Goal: Task Accomplishment & Management: Manage account settings

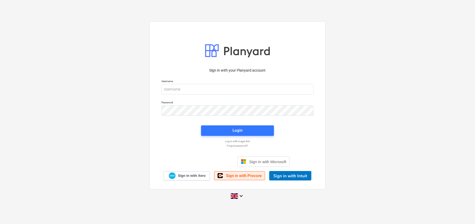
click at [244, 178] on span "Sign in with Procore" at bounding box center [244, 175] width 36 height 5
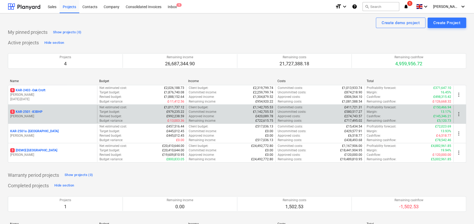
click at [35, 111] on p "5 KAR-2501 - 83BHP" at bounding box center [26, 112] width 32 height 4
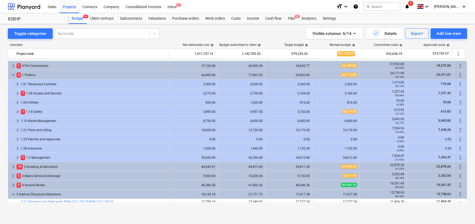
scroll to position [110, 0]
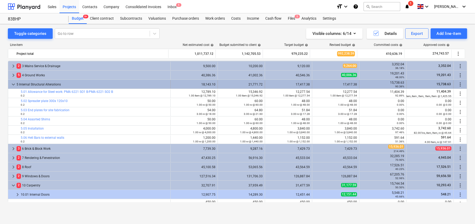
click at [13, 84] on span "keyboard_arrow_down" at bounding box center [13, 84] width 6 height 6
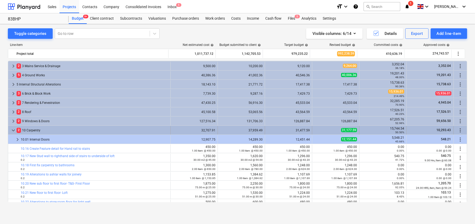
click at [13, 130] on span "keyboard_arrow_down" at bounding box center [13, 130] width 6 height 6
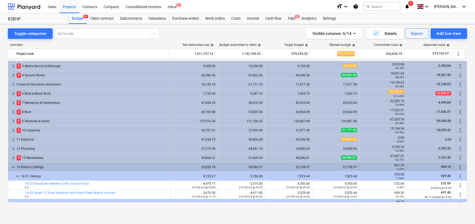
click at [12, 166] on span "keyboard_arrow_down" at bounding box center [13, 167] width 6 height 6
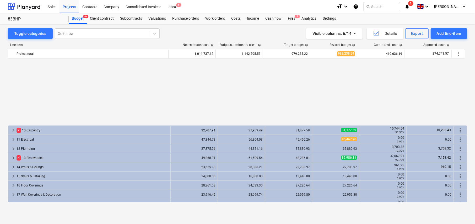
scroll to position [215, 0]
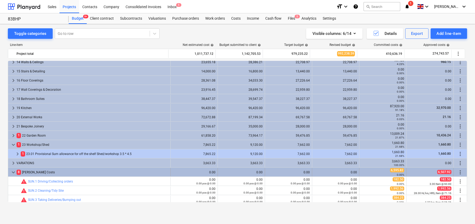
click at [13, 172] on span "keyboard_arrow_down" at bounding box center [13, 172] width 6 height 6
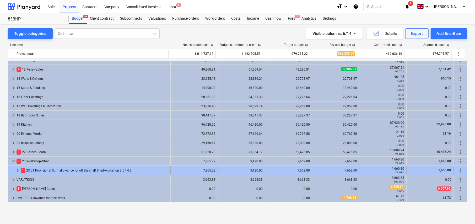
scroll to position [198, 0]
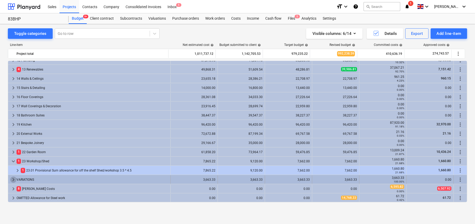
click at [13, 179] on span "keyboard_arrow_right" at bounding box center [13, 180] width 6 height 6
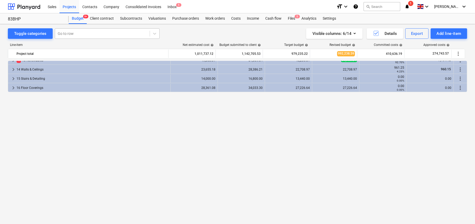
scroll to position [76, 0]
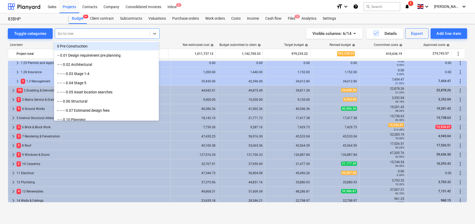
click at [75, 30] on div "Go to row" at bounding box center [102, 33] width 95 height 7
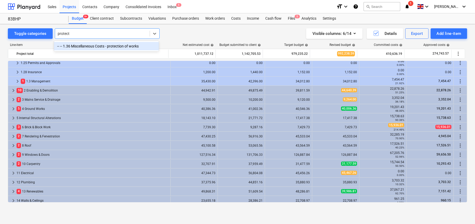
type input "protect"
type input "gable"
click at [107, 45] on div "-- -- 8.08 Alterations to gable ends to allow for additional insulated render s…" at bounding box center [106, 46] width 105 height 8
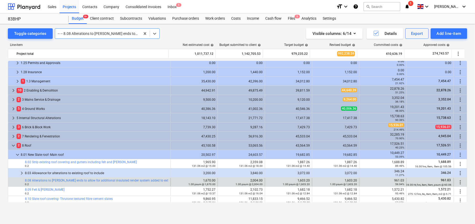
scroll to position [193, 0]
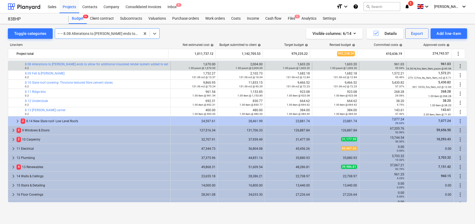
click at [69, 7] on div "Projects" at bounding box center [70, 6] width 20 height 13
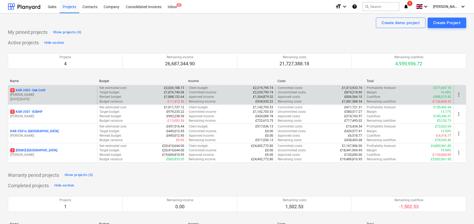
click at [41, 90] on p "9 KAR-2403 - Oak Croft" at bounding box center [27, 90] width 35 height 4
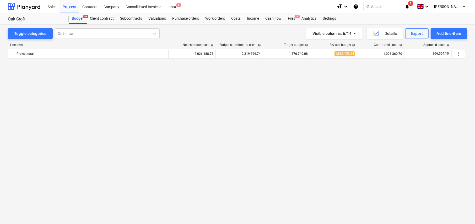
scroll to position [394, 0]
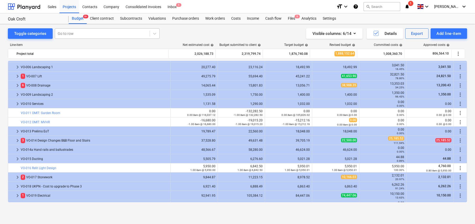
click at [78, 31] on div at bounding box center [102, 33] width 89 height 5
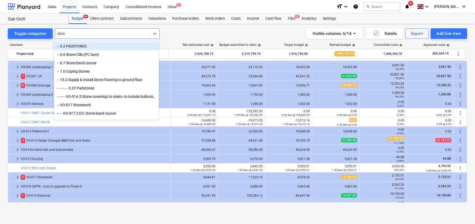
type input "stone"
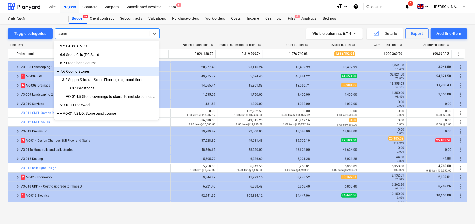
click at [81, 71] on div "-- 7.6 Coping Stones" at bounding box center [106, 71] width 105 height 8
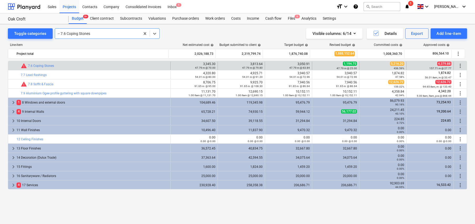
scroll to position [212, 0]
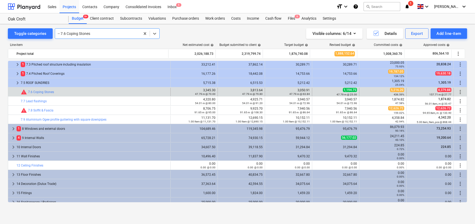
click at [84, 32] on div at bounding box center [98, 33] width 80 height 5
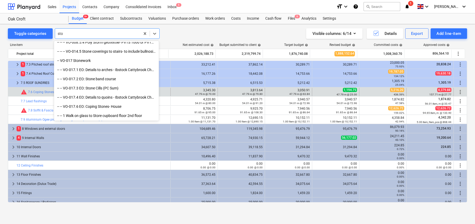
scroll to position [151, 0]
type input "stone"
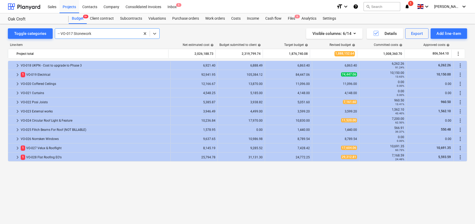
scroll to position [545, 0]
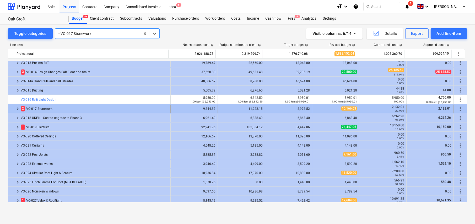
click at [16, 108] on span "keyboard_arrow_right" at bounding box center [17, 109] width 6 height 6
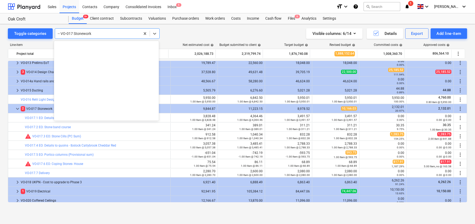
click at [95, 34] on div at bounding box center [98, 33] width 80 height 5
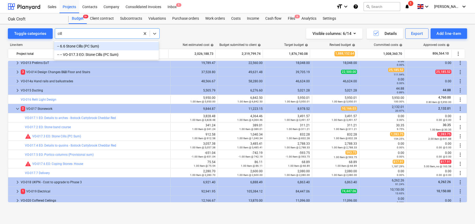
type input "cills"
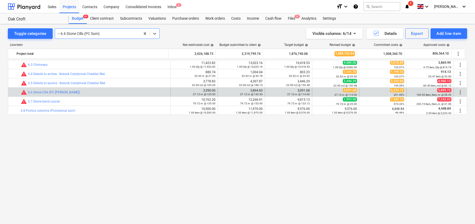
scroll to position [98, 0]
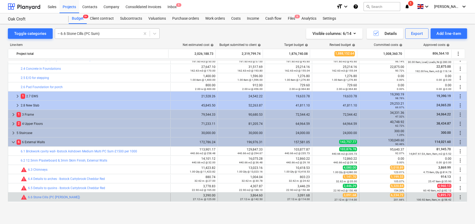
click at [86, 33] on div at bounding box center [98, 33] width 80 height 5
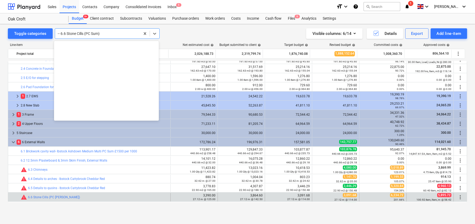
scroll to position [624, 0]
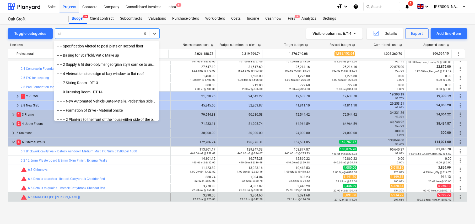
type input "site"
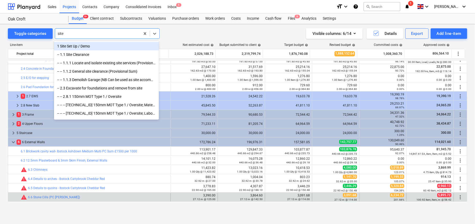
click at [89, 46] on div "1 Site Set Up / Demo" at bounding box center [106, 46] width 105 height 8
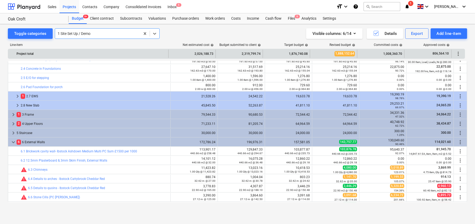
scroll to position [0, 0]
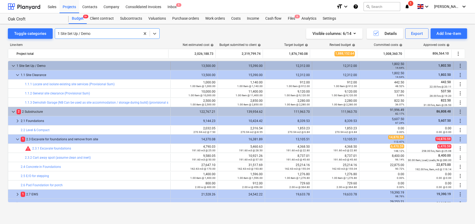
click at [12, 65] on span "keyboard_arrow_down" at bounding box center [13, 66] width 6 height 6
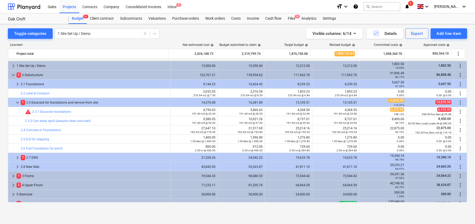
click at [12, 65] on span "keyboard_arrow_right" at bounding box center [13, 66] width 6 height 6
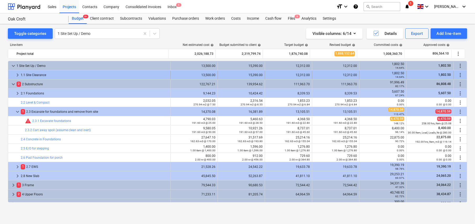
click at [16, 73] on span "keyboard_arrow_right" at bounding box center [17, 75] width 6 height 6
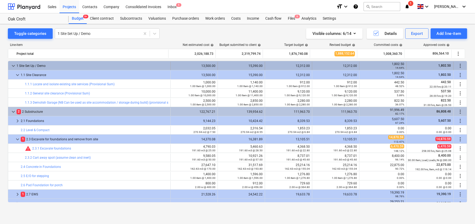
click at [13, 64] on span "keyboard_arrow_down" at bounding box center [13, 66] width 6 height 6
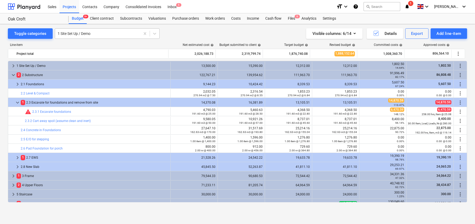
click at [93, 34] on div at bounding box center [98, 33] width 80 height 5
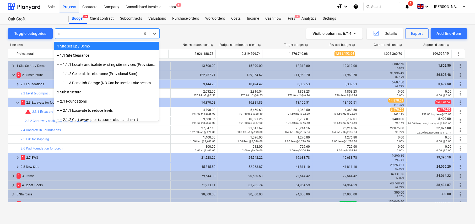
type input "set"
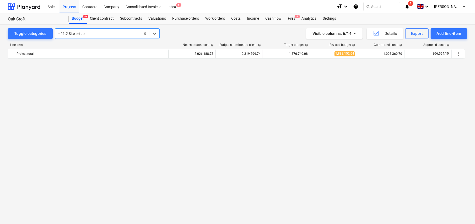
scroll to position [459, 0]
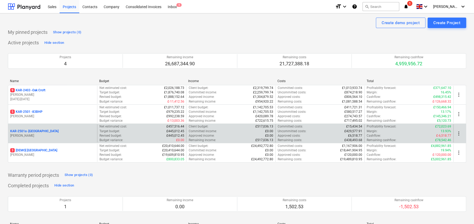
click at [45, 130] on p "KAR-2501a - [GEOGRAPHIC_DATA]" at bounding box center [34, 131] width 48 height 4
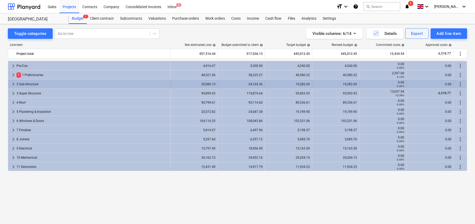
click at [12, 83] on span "keyboard_arrow_right" at bounding box center [13, 84] width 6 height 6
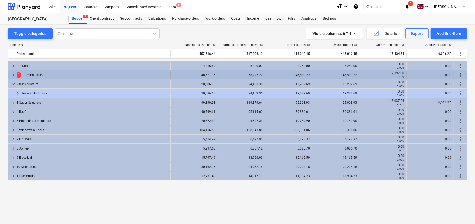
click at [13, 74] on span "keyboard_arrow_right" at bounding box center [13, 75] width 6 height 6
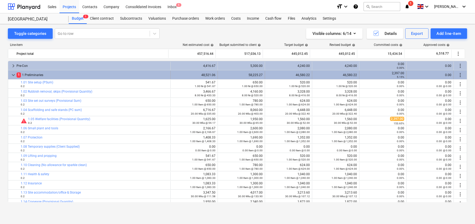
click at [13, 74] on span "keyboard_arrow_down" at bounding box center [13, 75] width 6 height 6
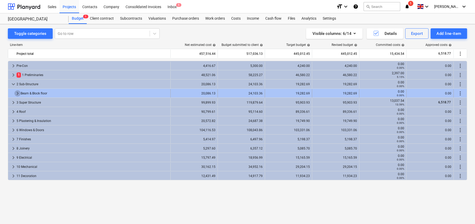
click at [17, 93] on span "keyboard_arrow_right" at bounding box center [17, 93] width 6 height 6
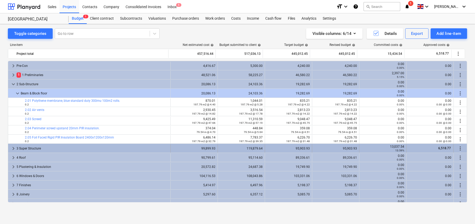
click at [13, 147] on span "keyboard_arrow_right" at bounding box center [13, 148] width 6 height 6
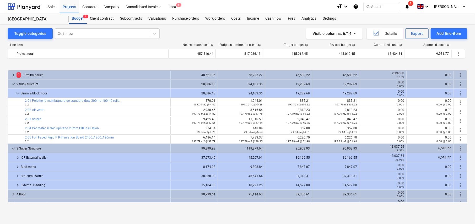
scroll to position [26, 0]
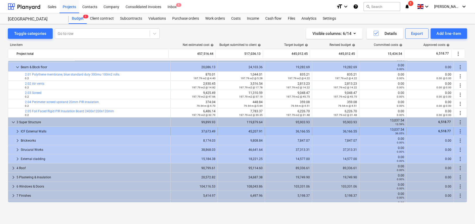
click at [16, 130] on span "keyboard_arrow_right" at bounding box center [17, 131] width 6 height 6
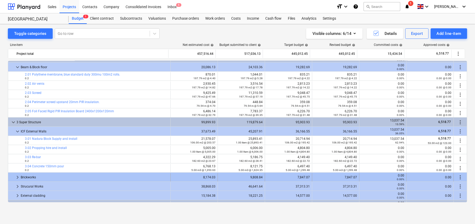
click at [16, 177] on span "keyboard_arrow_right" at bounding box center [17, 177] width 6 height 6
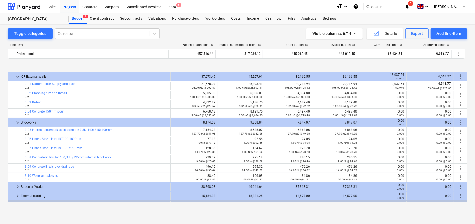
scroll to position [105, 0]
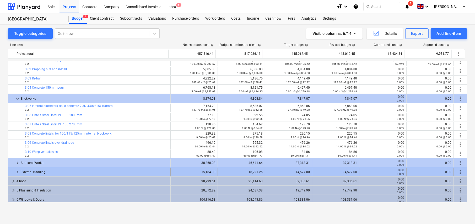
click at [17, 171] on span "keyboard_arrow_right" at bounding box center [17, 172] width 6 height 6
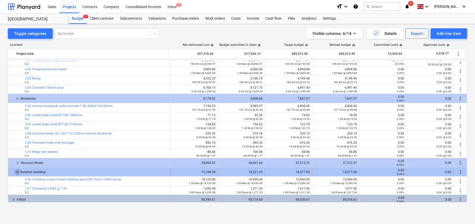
click at [16, 173] on span "keyboard_arrow_down" at bounding box center [17, 172] width 6 height 6
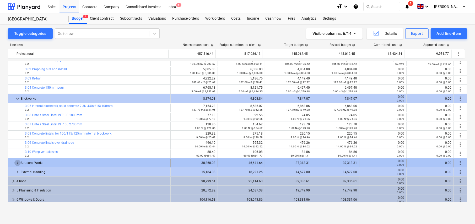
click at [17, 163] on span "keyboard_arrow_right" at bounding box center [17, 163] width 6 height 6
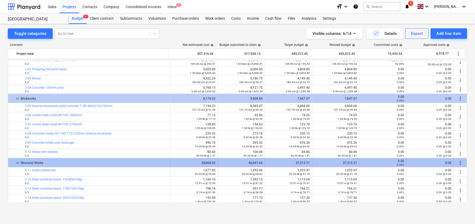
click at [17, 163] on span "keyboard_arrow_down" at bounding box center [17, 163] width 6 height 6
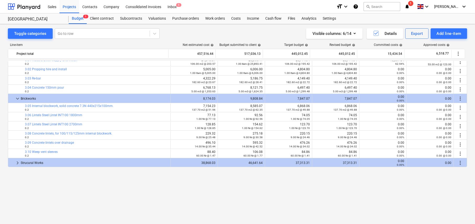
scroll to position [52, 0]
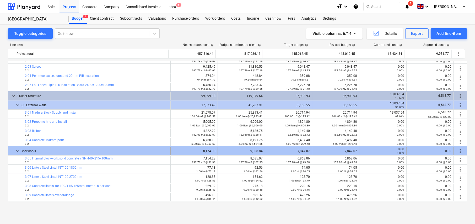
click at [16, 150] on span "keyboard_arrow_down" at bounding box center [17, 151] width 6 height 6
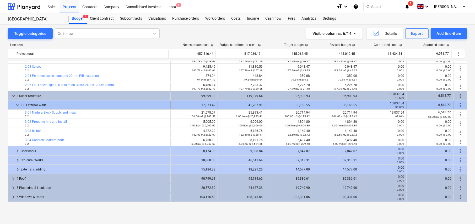
click at [15, 106] on span "keyboard_arrow_down" at bounding box center [17, 105] width 6 height 6
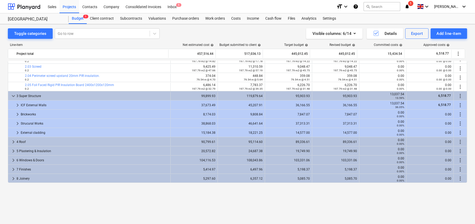
scroll to position [0, 0]
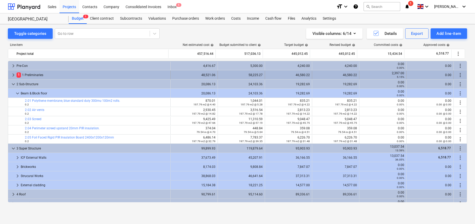
click at [13, 75] on span "keyboard_arrow_right" at bounding box center [13, 75] width 6 height 6
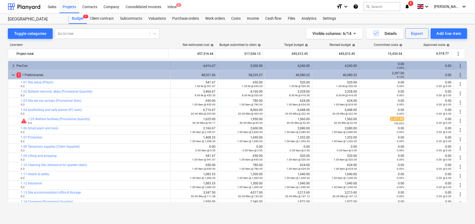
click at [13, 63] on span "keyboard_arrow_right" at bounding box center [13, 66] width 6 height 6
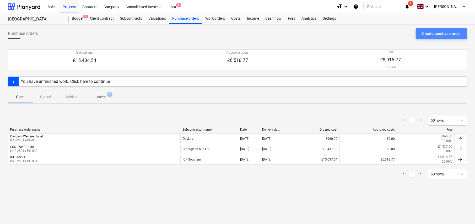
click at [448, 34] on div "Create purchase order" at bounding box center [441, 33] width 39 height 7
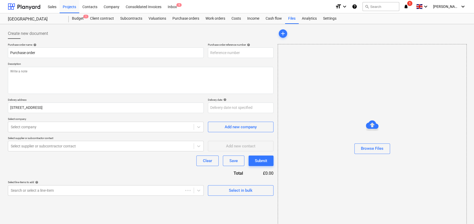
type textarea "x"
type input "KAR-2501a-PO-005"
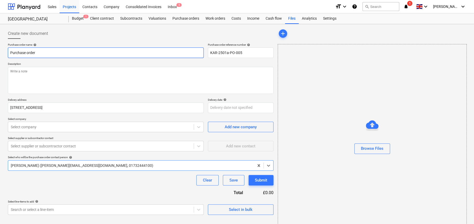
click at [58, 53] on input "Purchase order" at bounding box center [106, 52] width 196 height 10
type textarea "x"
type input "J"
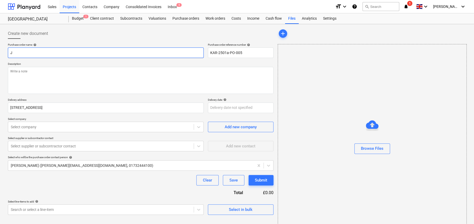
type textarea "x"
type input "JE"
type textarea "x"
type input "JES"
type textarea "x"
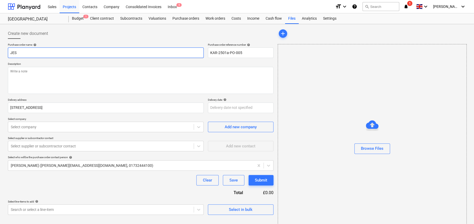
type input "JESW"
type textarea "x"
type input "JESWO"
type textarea "x"
type input "JESWON"
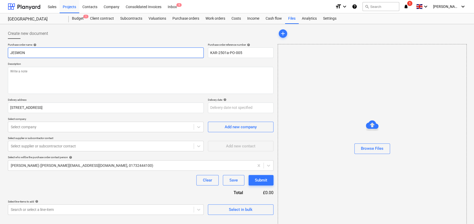
type textarea "x"
type input "JESWON"
type textarea "x"
type input "JESWON -"
type textarea "x"
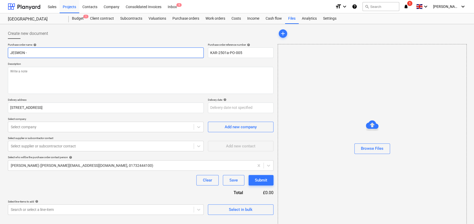
type input "JESWON - L"
type textarea "x"
type input "JESWON - Li"
type textarea "x"
type input "JESWON - Liq"
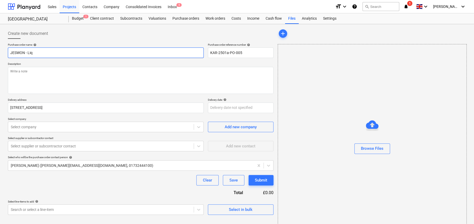
type textarea "x"
type input "JESWON - Liqu"
type textarea "x"
type input "JESWON - Liqui"
type textarea "x"
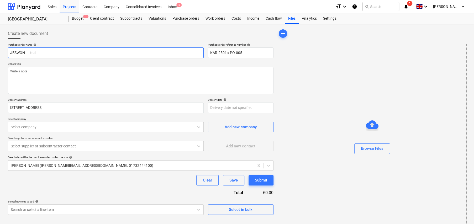
type input "JESWON - Liquid"
type textarea "x"
type input "JESWON - Liquid"
type textarea "x"
type input "JESWON - Liquid D"
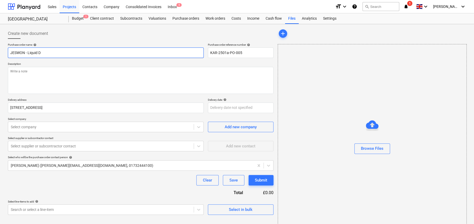
type textarea "x"
type input "JESWON - Liquid DP"
type textarea "x"
type input "JESWON - Liquid DPM"
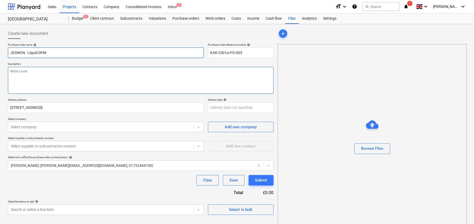
type textarea "x"
type textarea "U"
type textarea "x"
type textarea "UR"
type textarea "x"
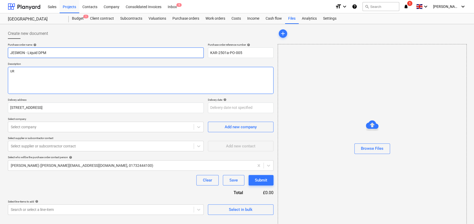
type textarea "URG"
type textarea "x"
type textarea "URGE"
type textarea "x"
type textarea "URGEN"
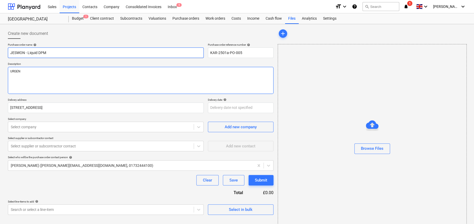
type textarea "x"
type textarea "URGENT"
type textarea "x"
type textarea "URGENT"
type textarea "x"
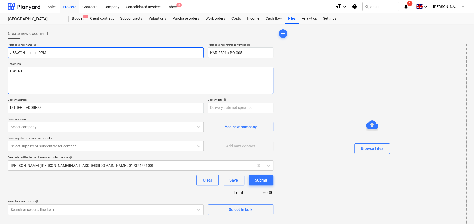
type textarea "URGENT O"
type textarea "x"
type textarea "URGENT OD"
type textarea "x"
type textarea "URGENT ODE"
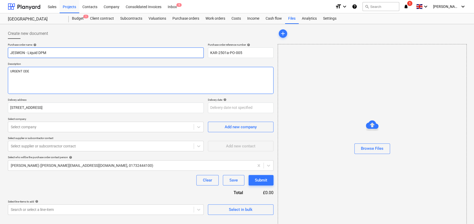
type textarea "x"
type textarea "URGENT ODER"
type textarea "x"
type textarea "URGENT ODER"
type textarea "x"
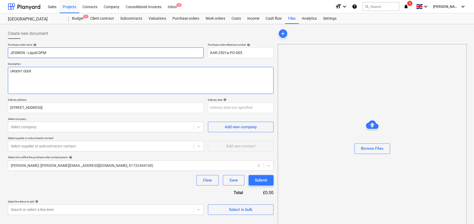
type textarea "URGENT ODER -"
type textarea "x"
type textarea "URGENT ODER -"
type textarea "x"
type textarea "URGENT ODER -"
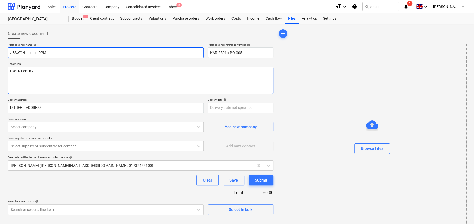
type textarea "x"
type textarea "URGENT ODER -"
type textarea "x"
type textarea "URGENT ODER - S"
type textarea "x"
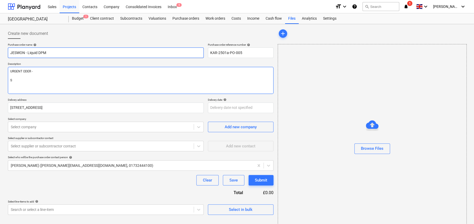
type textarea "URGENT ODER - Si"
type textarea "x"
type textarea "URGENT ODER - Sit"
type textarea "x"
type textarea "URGENT ODER - Site"
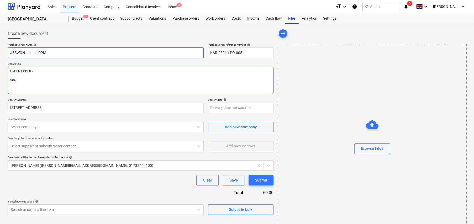
type textarea "x"
type textarea "URGENT ODER - Site"
type textarea "x"
type textarea "URGENT ODER - Site C"
type textarea "x"
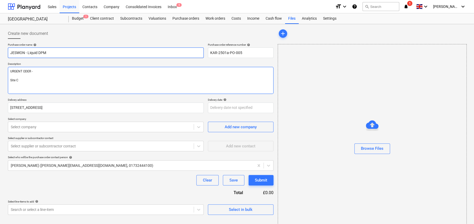
type textarea "URGENT ODER - Site CO"
type textarea "x"
type textarea "URGENT ODER - Site COn"
type textarea "x"
type textarea "URGENT ODER - Site COnt"
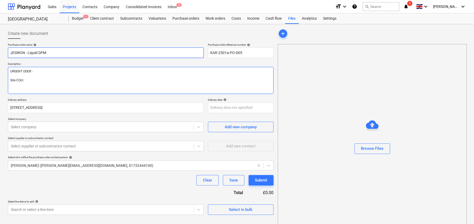
type textarea "x"
type textarea "URGENT ODER - Site COnta"
type textarea "x"
type textarea "URGENT ODER - Site COntac"
type textarea "x"
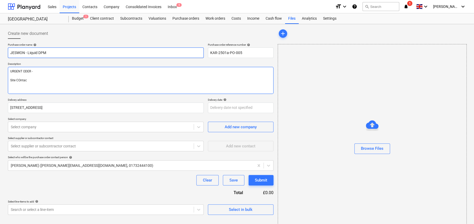
type textarea "URGENT ODER - Site COntact"
type textarea "x"
type textarea "URGENT ODER - Site COntac"
type textarea "x"
type textarea "URGENT ODER - Site COnta"
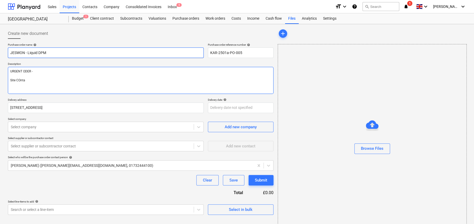
type textarea "x"
type textarea "URGENT ODER - Site COnt"
type textarea "x"
type textarea "URGENT ODER - Site COn"
type textarea "x"
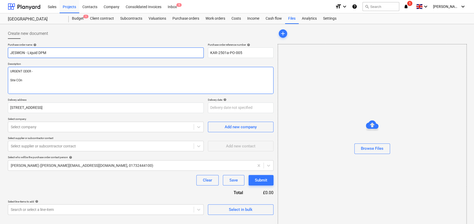
type textarea "URGENT ODER - Site CO"
type textarea "x"
type textarea "URGENT ODER - Site C"
type textarea "x"
type textarea "URGENT ODER - Site Co"
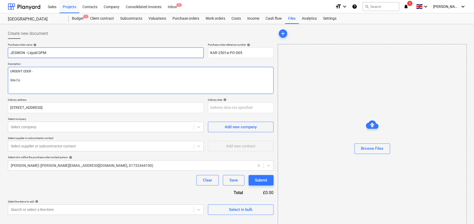
type textarea "x"
type textarea "URGENT ODER - Site Con"
type textarea "x"
type textarea "URGENT ODER - Site Cont"
type textarea "x"
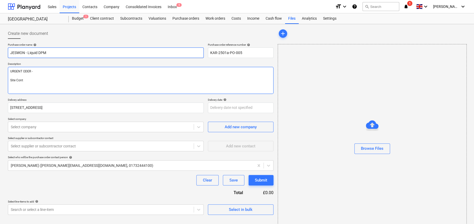
type textarea "URGENT ODER - Site Conta"
type textarea "x"
type textarea "URGENT ODER - Site Contac"
type textarea "x"
type textarea "URGENT ODER - Site Contact"
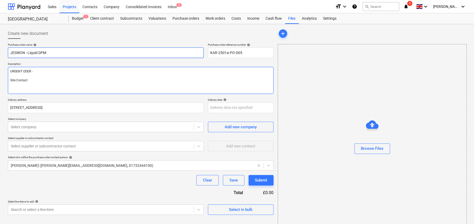
type textarea "x"
type textarea "URGENT ODER - Site Contac"
type textarea "x"
type textarea "URGENT ODER - Site Contac:"
type textarea "x"
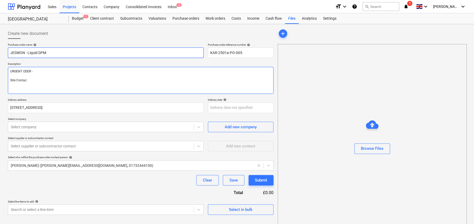
type textarea "URGENT ODER - Site Contac:"
type textarea "x"
type textarea "URGENT ODER - Site Contac: C"
type textarea "x"
type textarea "URGENT ODER - Site Contac: Co"
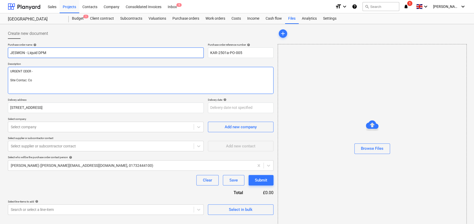
type textarea "x"
type textarea "URGENT ODER - Site Contac: Col"
type textarea "x"
type textarea "URGENT ODER - Site Contac: Coli"
type textarea "x"
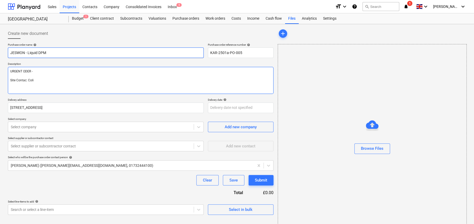
type textarea "URGENT ODER - Site Contac: Colin"
type textarea "x"
type textarea "URGENT ODER - Site Contac: Colin"
type textarea "x"
type textarea "URGENT ODER - Site Contac: Colin S"
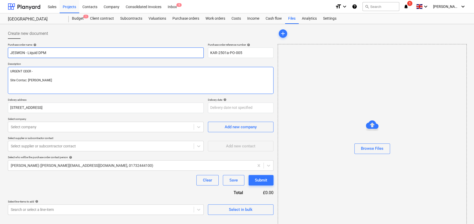
type textarea "x"
type textarea "URGENT ODER - Site Contac: Colin SM"
type textarea "x"
type textarea "URGENT ODER - Site Contac: Colin SMi"
type textarea "x"
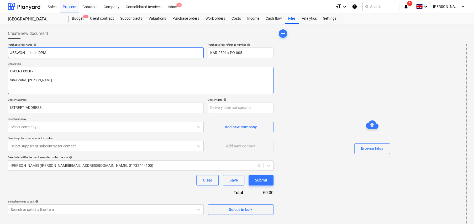
type textarea "URGENT ODER - Site Contac: Colin SMit"
type textarea "x"
type textarea "URGENT ODER - Site Contac: Colin SMith"
type textarea "x"
type textarea "URGENT ODER - Site Contac: Colin SMith"
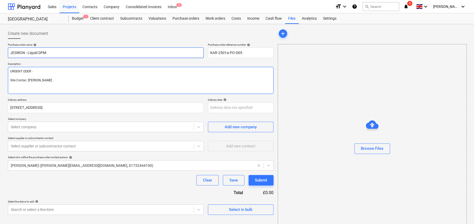
type textarea "x"
type textarea "URGENT ODER - Site Contac: Colin SMith -"
type textarea "x"
type textarea "URGENT ODER - Site Contac: Colin SMith -"
type textarea "x"
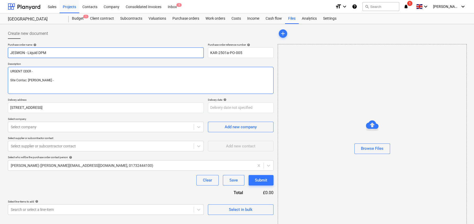
type textarea "URGENT ODER - Site Contac: Colin Sith -"
type textarea "x"
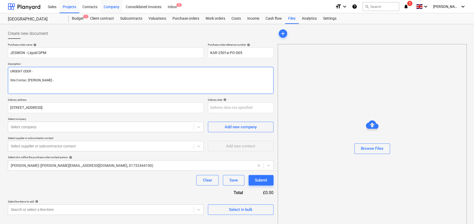
type textarea "URGENT ODER - Site Contac: Colin Smith -"
click at [67, 81] on textarea "URGENT ODER - Site Contac: Colin Smith -" at bounding box center [140, 80] width 265 height 27
type textarea "x"
type textarea "URGENT ODER - Site Contac: Colin Smith - 0"
type textarea "x"
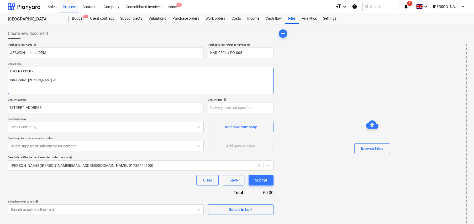
type textarea "URGENT ODER - Site Contac: Colin Smith - 07"
type textarea "x"
type textarea "URGENT ODER - Site Contac: Colin Smith - 079"
type textarea "x"
type textarea "URGENT ODER - Site Contac: Colin Smith - 0795"
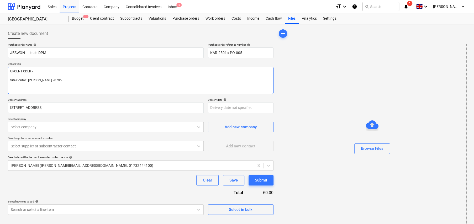
type textarea "x"
type textarea "URGENT ODER - Site Contac: Colin Smith - 07950"
type textarea "x"
type textarea "URGENT ODER - Site Contac: Colin Smith - 07950"
type textarea "x"
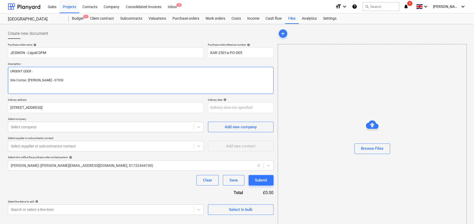
type textarea "URGENT ODER - Site Contac: Colin Smith - 07950 2"
type textarea "x"
type textarea "URGENT ODER - Site Contac: Colin Smith - 07950 26"
type textarea "x"
type textarea "URGENT ODER - Site Contac: Colin Smith - 07950 261"
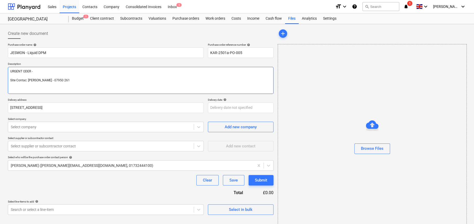
type textarea "x"
type textarea "URGENT ODER - Site Contac: Colin Smith - 07950 2614"
type textarea "x"
type textarea "URGENT ODER - Site Contac: Colin Smith - 07950 26147"
type textarea "x"
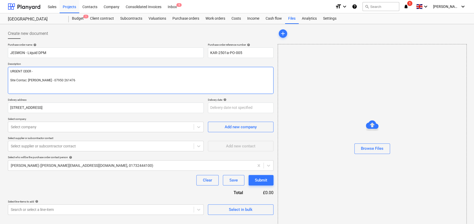
type textarea "URGENT ODER - Site Contac: Colin Smith - 07950 261476"
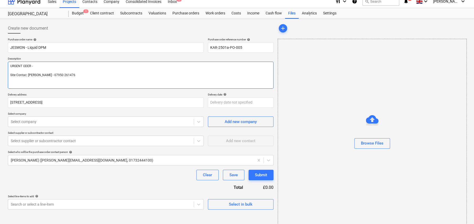
scroll to position [12, 0]
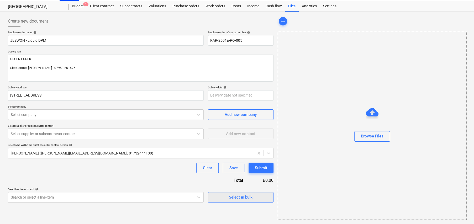
click at [244, 198] on div "Select in bulk" at bounding box center [241, 197] width 24 height 7
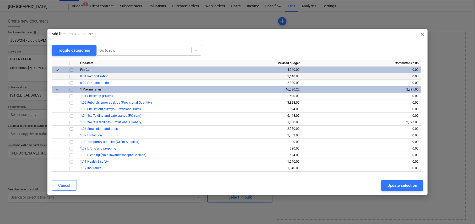
click at [71, 76] on input "checkbox" at bounding box center [71, 76] width 6 height 6
click at [402, 185] on div "Update selection" at bounding box center [403, 185] width 30 height 7
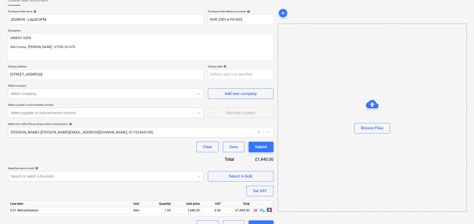
scroll to position [44, 0]
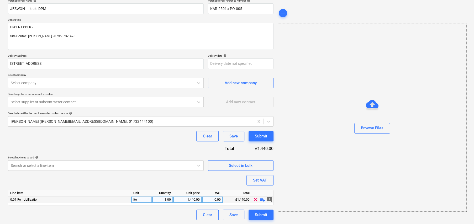
click at [262, 198] on span "playlist_add" at bounding box center [262, 199] width 6 height 6
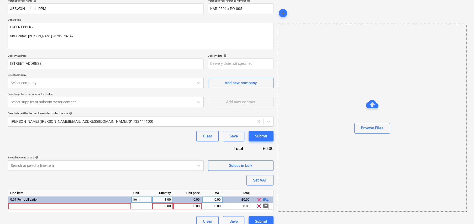
click at [267, 199] on span "playlist_add" at bounding box center [266, 199] width 6 height 6
type textarea "x"
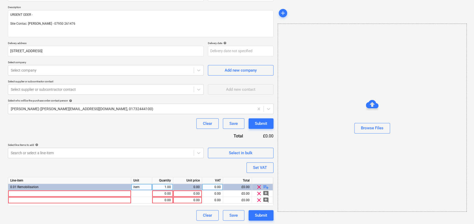
scroll to position [57, 0]
click at [40, 192] on div at bounding box center [69, 193] width 123 height 7
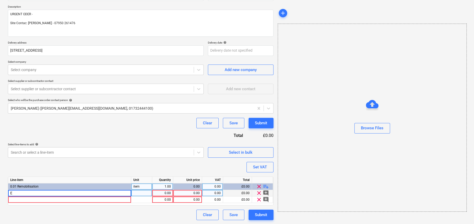
type input "Ev"
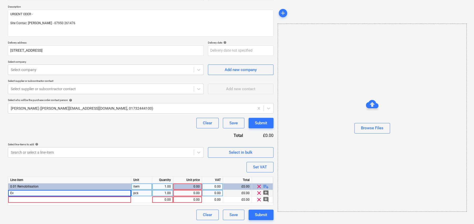
click at [15, 192] on div "Ev" at bounding box center [69, 193] width 123 height 7
click at [15, 192] on input "Ev" at bounding box center [69, 193] width 123 height 6
type textarea "x"
type input "EVERBUILD 908 Everproof DPM 5.00 Litre"
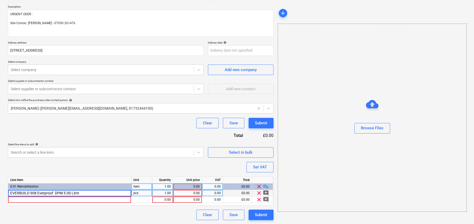
type textarea "x"
click at [140, 193] on div "pcs" at bounding box center [141, 193] width 21 height 7
type input "nr"
type textarea "x"
type input "27.55"
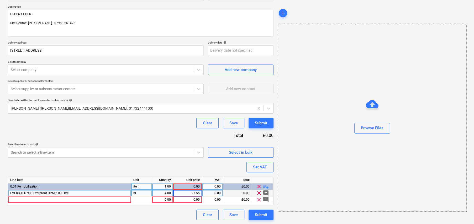
type textarea "x"
type input "20"
type textarea "x"
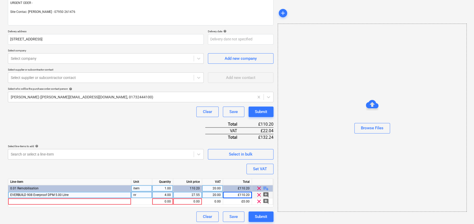
scroll to position [70, 0]
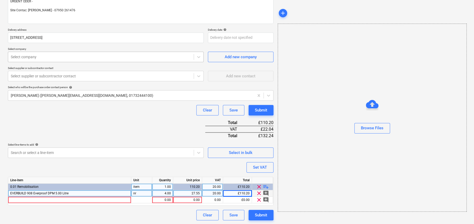
click at [94, 59] on div at bounding box center [101, 56] width 180 height 5
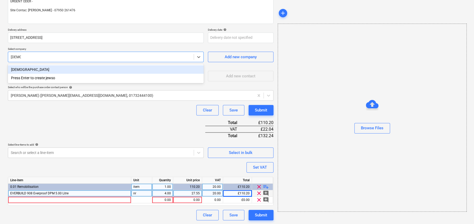
type input "jewson"
click at [20, 69] on div "[DEMOGRAPHIC_DATA]" at bounding box center [106, 69] width 196 height 8
type textarea "x"
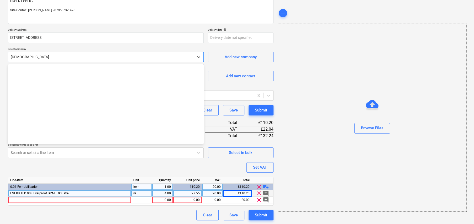
click at [132, 57] on div at bounding box center [101, 56] width 180 height 5
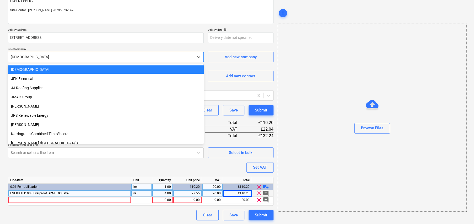
click at [132, 57] on div at bounding box center [101, 56] width 180 height 5
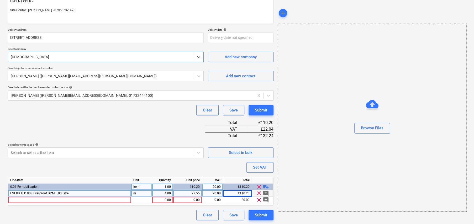
click at [101, 56] on div at bounding box center [101, 56] width 180 height 5
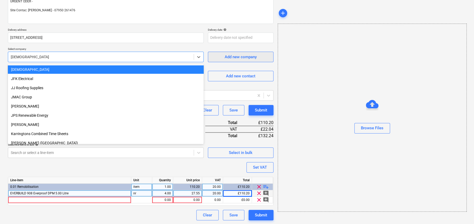
click at [243, 59] on div "Add new company" at bounding box center [241, 57] width 32 height 7
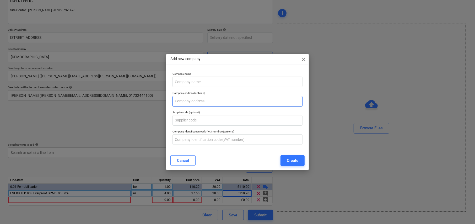
type textarea "x"
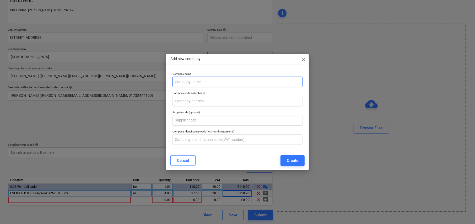
click at [196, 83] on input "text" at bounding box center [238, 82] width 130 height 10
type input "BLM Building Supplies"
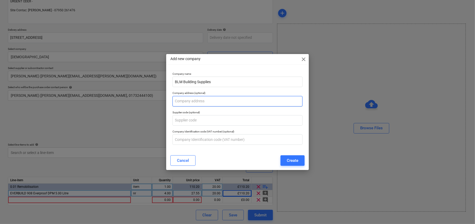
click at [206, 102] on input "text" at bounding box center [238, 101] width 130 height 10
click at [191, 99] on input "text" at bounding box center [238, 101] width 130 height 10
type textarea "x"
paste input "oliver@blmbuildingsupplies.com"
type input "oliver@blmbuildingsupplies.com"
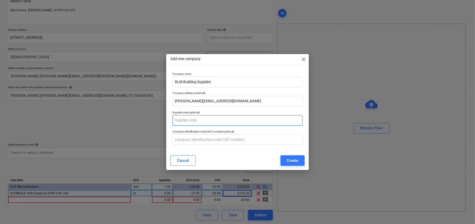
click at [214, 119] on input "text" at bounding box center [238, 120] width 130 height 10
click at [295, 162] on div "Create" at bounding box center [293, 160] width 12 height 7
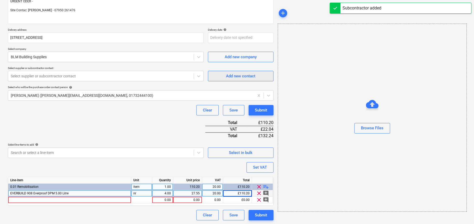
click at [255, 77] on div "Add new contact" at bounding box center [240, 76] width 29 height 7
type textarea "x"
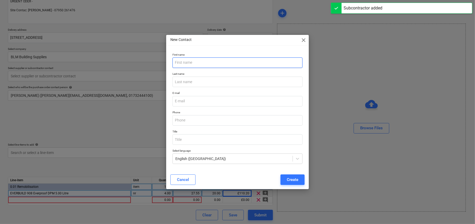
click at [197, 64] on input "text" at bounding box center [238, 62] width 130 height 10
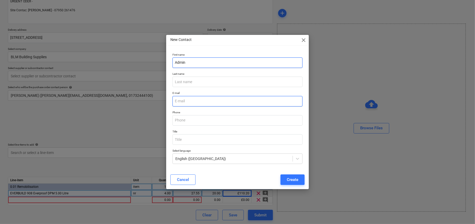
type input "Admin"
click at [199, 100] on input "email" at bounding box center [238, 101] width 130 height 10
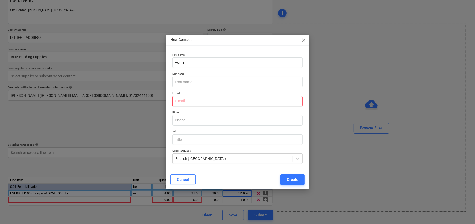
click at [182, 101] on input "email" at bounding box center [238, 101] width 130 height 10
paste input "oliver@blmbuildingsupplies.com"
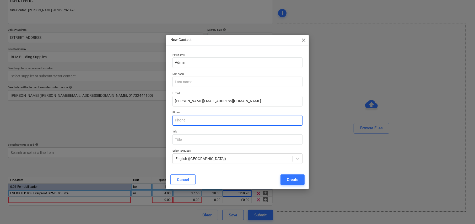
click at [213, 119] on input "text" at bounding box center [238, 120] width 130 height 10
click at [297, 180] on div "Create" at bounding box center [293, 179] width 12 height 7
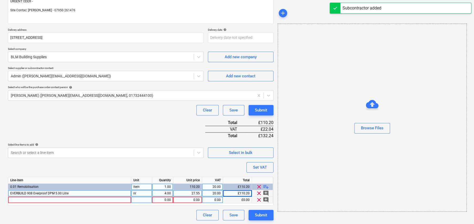
click at [260, 199] on span "clear" at bounding box center [259, 200] width 6 height 6
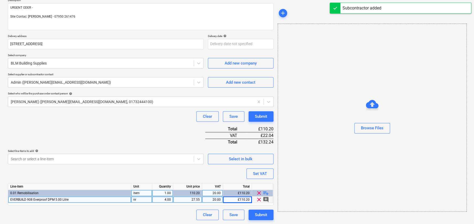
click at [73, 199] on div "EVERBUILD 908 Everproof DPM 5.00 Litre" at bounding box center [69, 199] width 123 height 7
click at [54, 199] on input "EVERBUILD 908 Everproof DPM 5.00 Litre" at bounding box center [69, 199] width 123 height 6
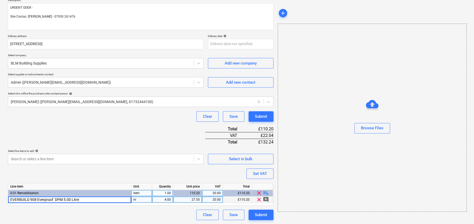
drag, startPoint x: 53, startPoint y: 199, endPoint x: 10, endPoint y: 201, distance: 43.0
click at [10, 201] on input "EVERBUILD 908 Everproof DPM 5.00 Litre" at bounding box center [69, 199] width 123 height 6
click at [224, 42] on body "Sales Projects Contacts Company Consolidated Invoices Inbox 5 format_size keybo…" at bounding box center [237, 48] width 474 height 224
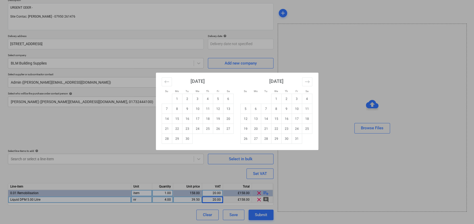
click at [70, 8] on div "Su Mo Tu We Th Fr Sa Su Mo Tu We Th Fr Sa August 2025 1 2 3 4 5 6 7 8 9 10 11 1…" at bounding box center [237, 112] width 474 height 224
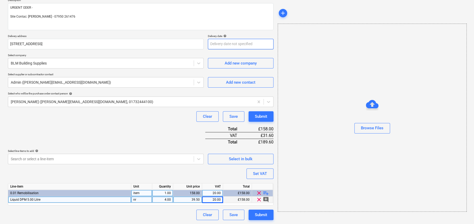
click at [234, 42] on body "Sales Projects Contacts Company Consolidated Invoices Inbox 5 format_size keybo…" at bounding box center [237, 48] width 474 height 224
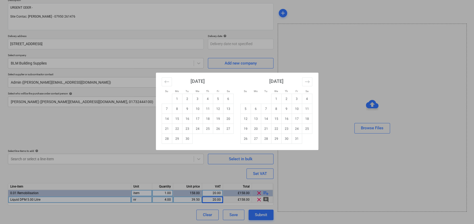
click at [45, 8] on div "Su Mo Tu We Th Fr Sa Su Mo Tu We Th Fr Sa August 2025 1 2 3 4 5 6 7 8 9 10 11 1…" at bounding box center [237, 112] width 474 height 224
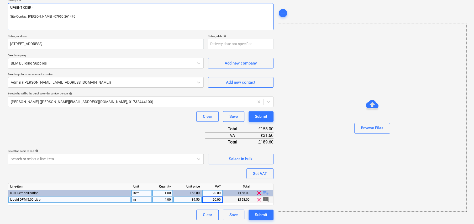
click at [56, 7] on textarea "URGENT ODER - Site Contac: Colin Smith - 07950 261476" at bounding box center [140, 16] width 265 height 27
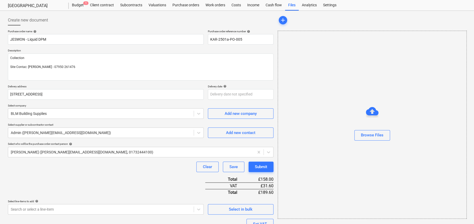
scroll to position [0, 0]
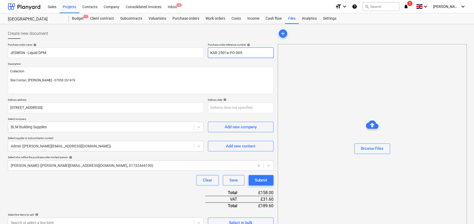
drag, startPoint x: 214, startPoint y: 50, endPoint x: 210, endPoint y: 50, distance: 3.7
click at [210, 50] on input "KAR-2501a-PO-005" at bounding box center [241, 52] width 66 height 10
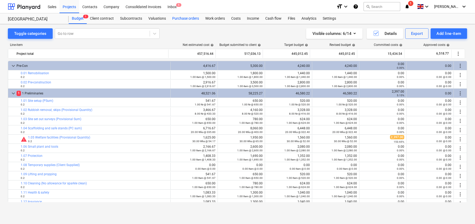
click at [189, 17] on div "Purchase orders" at bounding box center [185, 18] width 33 height 10
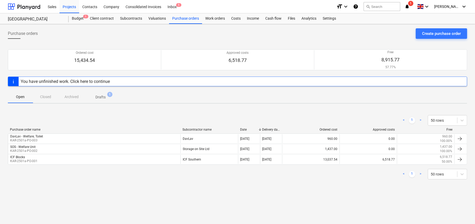
click at [101, 96] on p "Drafts" at bounding box center [100, 97] width 10 height 6
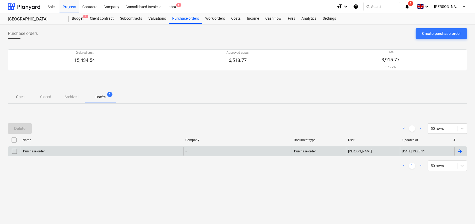
click at [94, 155] on div "Purchase order" at bounding box center [102, 151] width 163 height 8
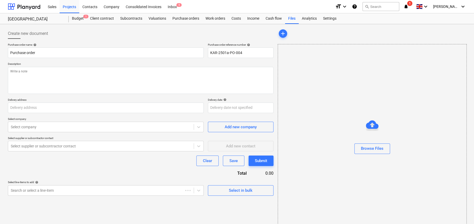
type textarea "x"
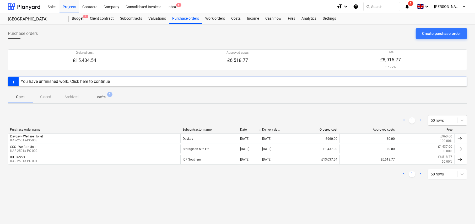
click at [101, 96] on p "Drafts" at bounding box center [100, 97] width 10 height 6
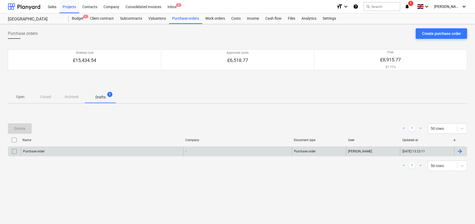
click at [45, 154] on div "Purchase order" at bounding box center [102, 151] width 163 height 8
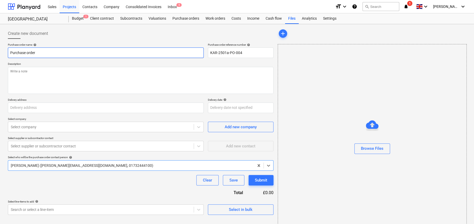
click at [87, 53] on input "Purchase order" at bounding box center [106, 52] width 196 height 10
click at [44, 53] on input "Purchase order" at bounding box center [106, 52] width 196 height 10
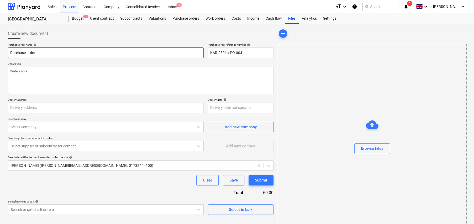
click at [44, 53] on input "Purchase order" at bounding box center [106, 52] width 196 height 10
type textarea "x"
type input "B"
type textarea "x"
type input "BL"
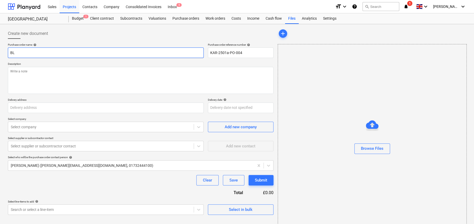
type textarea "x"
type input "BLM"
type textarea "x"
type input "BLM"
type textarea "x"
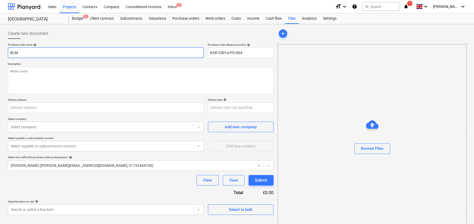
type input "BLM B"
type textarea "x"
type input "BLM Bu"
type textarea "x"
type input "BLM [PERSON_NAME]"
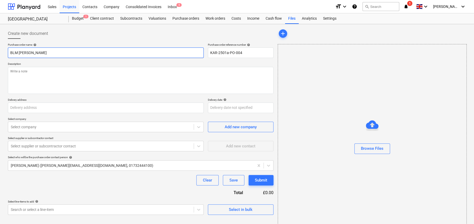
type textarea "x"
type input "BLM Buil"
type textarea "x"
type input "BLM Build"
type textarea "x"
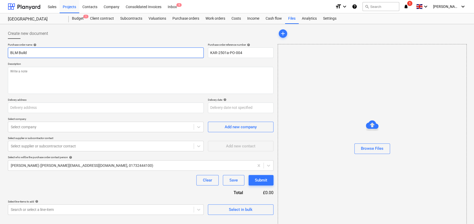
type input "BLM Buildi"
type textarea "x"
type input "BLM Buildin"
type textarea "x"
type input "[GEOGRAPHIC_DATA]"
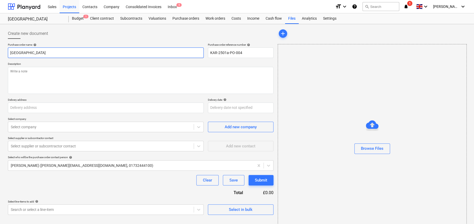
type textarea "x"
type input "[GEOGRAPHIC_DATA]"
type textarea "x"
type input "[GEOGRAPHIC_DATA]"
type textarea "x"
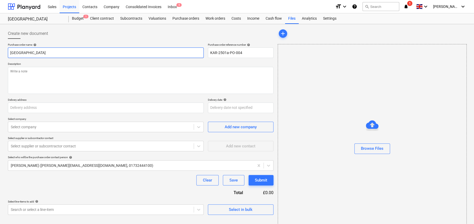
type input "BLM Buildin"
type textarea "x"
type input "BLM Buildi"
type textarea "x"
type input "BLM Build"
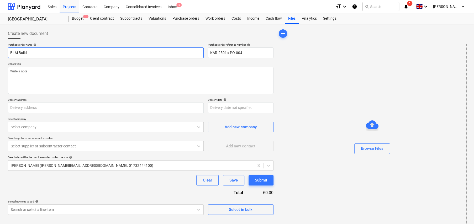
type textarea "x"
type input "BLM Buil"
type textarea "x"
type input "BLM [PERSON_NAME]"
type textarea "x"
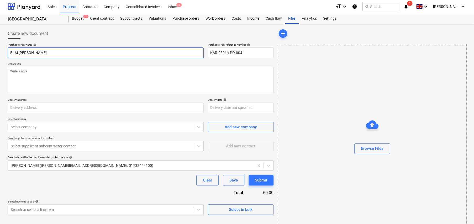
type input "BLM Bu"
type textarea "x"
type input "BLM B"
type textarea "x"
type input "BLM"
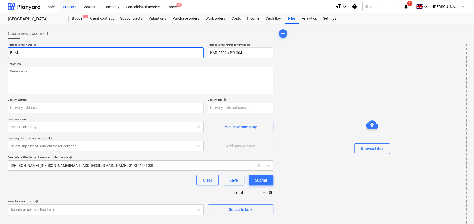
type textarea "x"
type input "BLM -"
type textarea "x"
type input "BLM -"
type textarea "x"
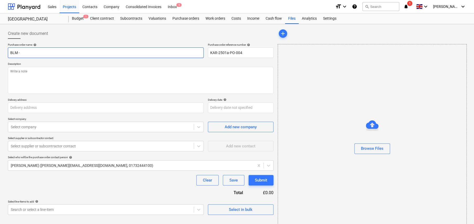
type input "BLM - L"
type textarea "x"
type input "BLM - [PERSON_NAME]"
type textarea "x"
type input "BLM - Liq"
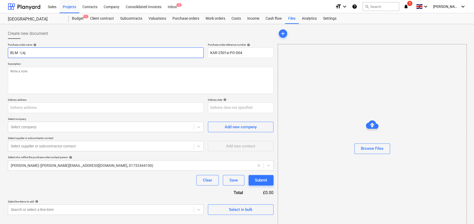
type textarea "x"
type input "BLM - Liqu"
type textarea "x"
type input "BLM - Liqui"
type textarea "x"
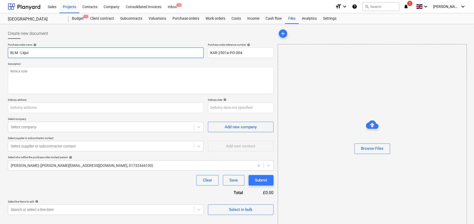
type input "BLM - Liquid"
type textarea "x"
type input "BLM - Liquid"
type textarea "x"
type input "BLM - Liquid D"
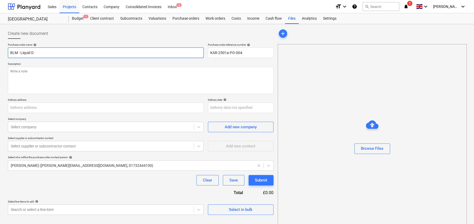
type textarea "x"
type input "BLM - Liquid DP"
type textarea "x"
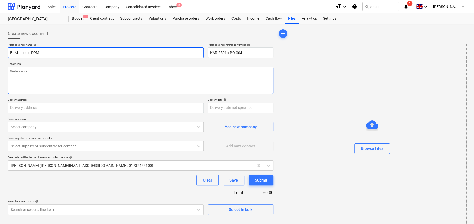
type input "BLM - Liquid DPM"
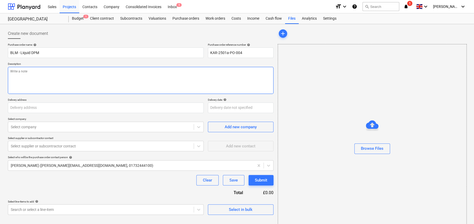
click at [58, 69] on textarea at bounding box center [140, 80] width 265 height 27
type textarea "x"
type textarea "C"
type textarea "x"
type textarea "CO"
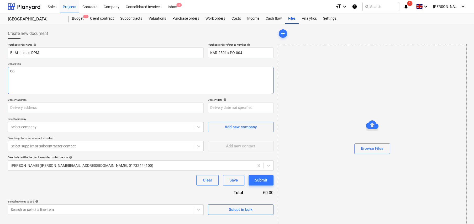
type textarea "x"
type textarea "COL"
type textarea "x"
type textarea "COLL"
type textarea "x"
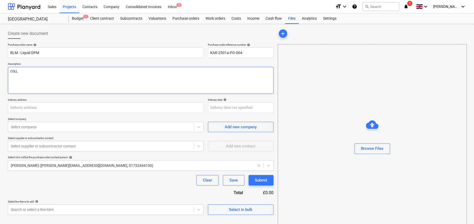
type textarea "COLLE"
type textarea "x"
type textarea "COLLEC"
type textarea "x"
type textarea "COLLECT"
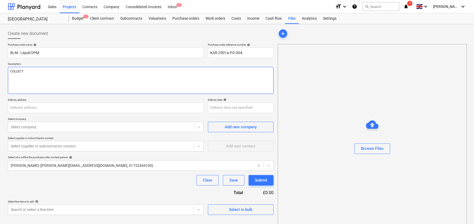
type textarea "x"
type textarea "COLLECTI"
type textarea "x"
type textarea "COLLECTIO"
type textarea "x"
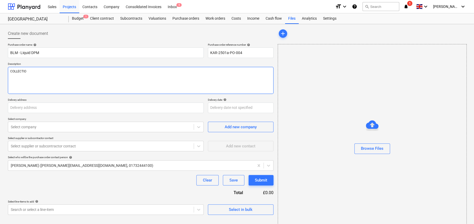
type textarea "COLLECTION"
type textarea "x"
type textarea "COLLECTION"
type textarea "x"
type textarea "COLLECTION -"
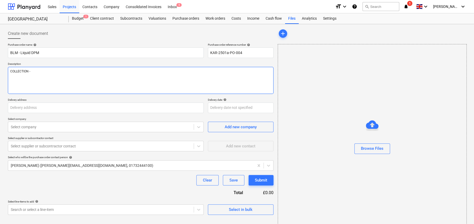
type textarea "x"
type textarea "COLLECTION -"
type textarea "x"
type textarea "COLLECTION - P"
type textarea "x"
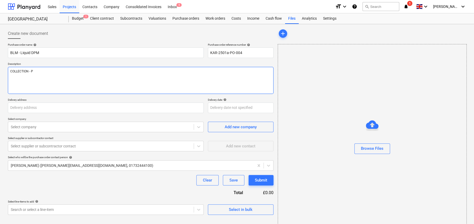
type textarea "COLLECTION - Pa"
type textarea "x"
type textarea "COLLECTION - Pai"
type textarea "x"
type textarea "COLLECTION - Paid"
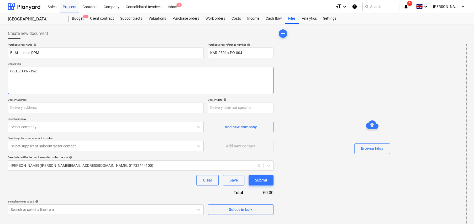
type textarea "x"
type textarea "COLLECTION - Paid"
type textarea "x"
type textarea "COLLECTION - Paid b"
type textarea "x"
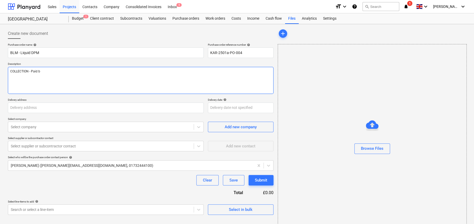
type textarea "COLLECTION - Paid by"
type textarea "x"
type textarea "COLLECTION - Paid by"
type textarea "x"
type textarea "COLLECTION - Paid by J"
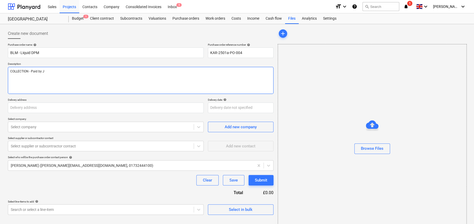
type textarea "x"
type textarea "COLLECTION - Paid by [PERSON_NAME]"
type textarea "x"
type textarea "COLLECTION - Paid by [PERSON_NAME]"
type textarea "x"
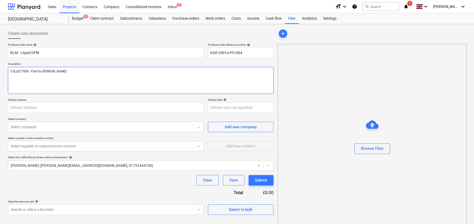
type textarea "COLLECTION - Paid by [PERSON_NAME]"
type textarea "x"
type textarea "COLLECTION - Paid by [PERSON_NAME]"
type textarea "x"
type textarea "COLLECTION - Paid by [PERSON_NAME]"
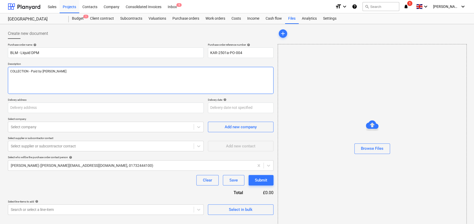
type textarea "x"
type textarea "COLLECTION - Paid by [PERSON_NAME] on"
type textarea "x"
type textarea "COLLECTION - Paid by [PERSON_NAME] on"
type textarea "x"
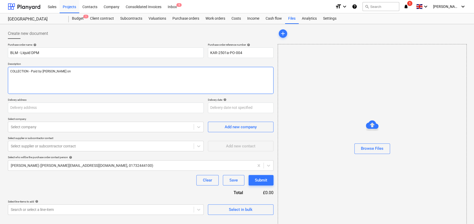
type textarea "COLLECTION - Paid by [PERSON_NAME] on C"
type textarea "x"
type textarea "COLLECTION - Paid by [PERSON_NAME] on CC"
type textarea "x"
type textarea "COLLECTION - Paid by [PERSON_NAME] on C"
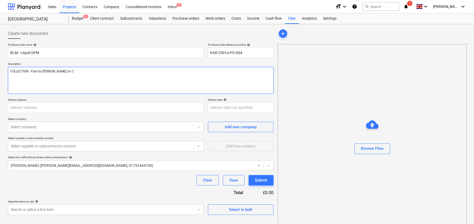
type textarea "x"
type textarea "COLLECTION - Paid by [PERSON_NAME] on Cr"
type textarea "x"
type textarea "COLLECTION - Paid by [PERSON_NAME] on Cre"
type textarea "x"
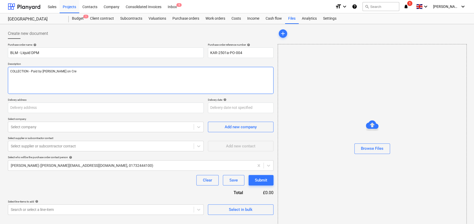
type textarea "COLLECTION - Paid by [PERSON_NAME] on Cred"
type textarea "x"
type textarea "COLLECTION - Paid by [PERSON_NAME] on Credi"
type textarea "x"
type textarea "COLLECTION - Paid by [PERSON_NAME] on Credit"
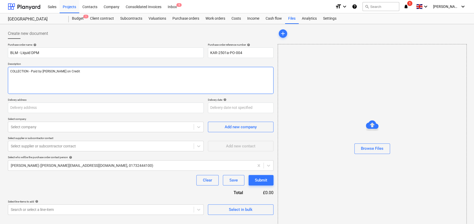
type textarea "x"
type textarea "COLLECTION - Paid by [PERSON_NAME] on Credit"
type textarea "x"
type textarea "COLLECTION - Paid by [PERSON_NAME] on Credit C"
type textarea "x"
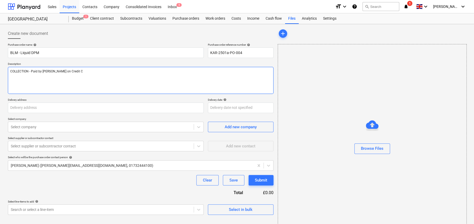
type textarea "COLLECTION - Paid by [PERSON_NAME] on Credit Ca"
type textarea "x"
type textarea "COLLECTION - Paid by [PERSON_NAME] on Credit Car"
type textarea "x"
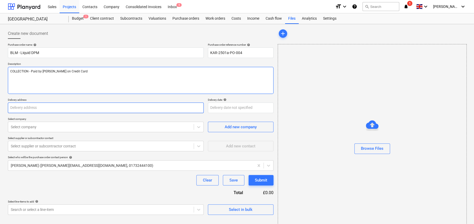
type textarea "COLLECTION - Paid by [PERSON_NAME] on Credit Card"
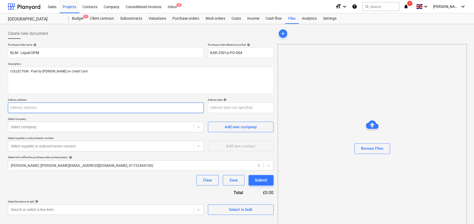
click at [67, 104] on input "text" at bounding box center [106, 108] width 196 height 10
type textarea "x"
type input "L"
type textarea "x"
type input "Li"
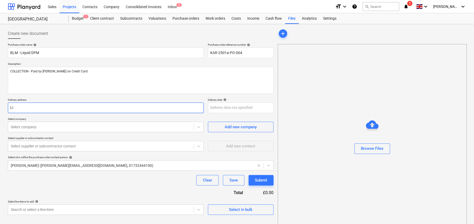
type textarea "x"
type input "Lit"
type textarea "x"
type input "Litt"
type textarea "x"
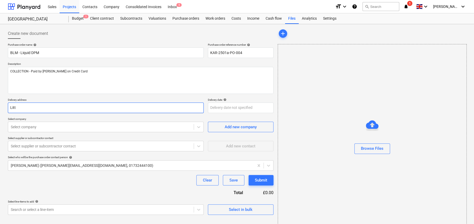
type input "Littl"
type textarea "x"
type input "Little"
type textarea "x"
type input "Little"
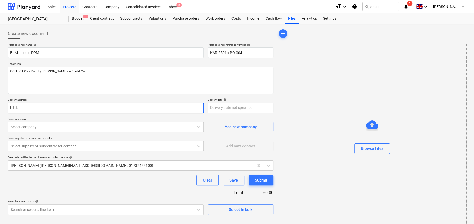
type textarea "x"
type input "Little B"
type textarea "x"
type input "Little Ba"
type textarea "x"
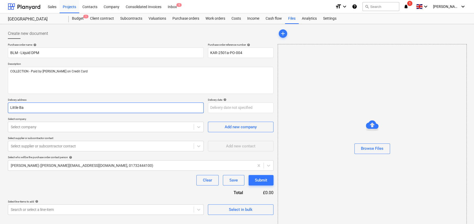
type input "Little Bar"
type textarea "x"
type input "Little Barn"
type textarea "x"
type input "Little Barn"
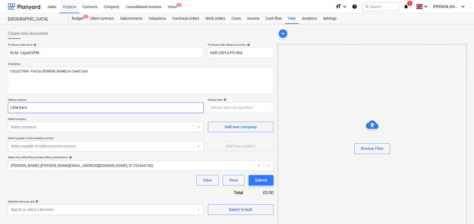
type textarea "x"
type input "Little Barn F"
type textarea "x"
type input "Little Barn Fi"
type textarea "x"
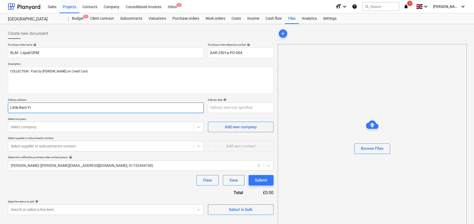
type input "Little Barn Fie"
type textarea "x"
type input "Little Barn Fiel"
type textarea "x"
type input "Little Barn Field"
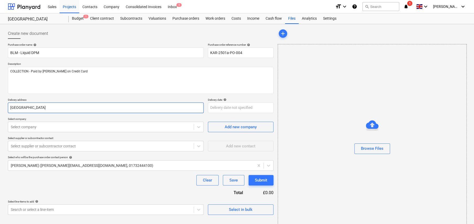
type textarea "x"
type input "Little Barn Field,"
type textarea "x"
type input "Little Barn Field,"
type textarea "x"
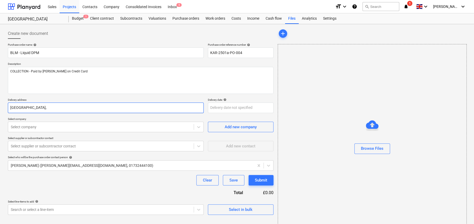
type input "Little Barn Field, M"
type textarea "x"
type input "Little Barn Field, Ma"
type textarea "x"
type input "Little Barn Field, Mai"
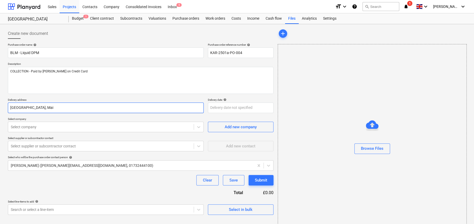
type textarea "x"
type input "Little Barn Field, Main"
type textarea "x"
type input "Little Barn Field, Main"
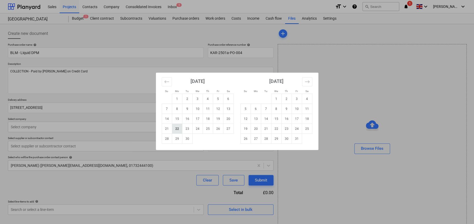
click at [179, 130] on td "22" at bounding box center [177, 129] width 10 height 10
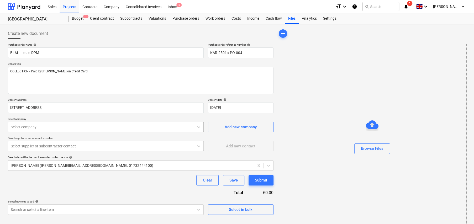
click at [66, 129] on div at bounding box center [101, 126] width 180 height 5
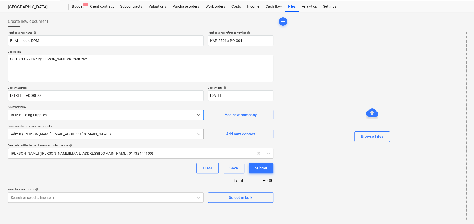
scroll to position [12, 0]
click at [248, 196] on div "Select in bulk" at bounding box center [241, 197] width 24 height 7
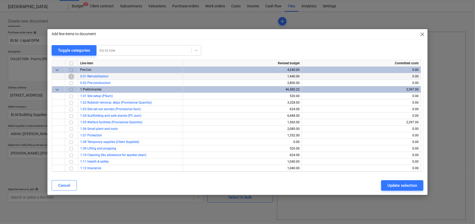
click at [72, 76] on input "checkbox" at bounding box center [71, 76] width 6 height 6
click at [406, 184] on div "Update selection" at bounding box center [403, 185] width 30 height 7
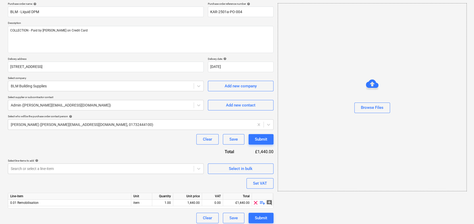
scroll to position [44, 0]
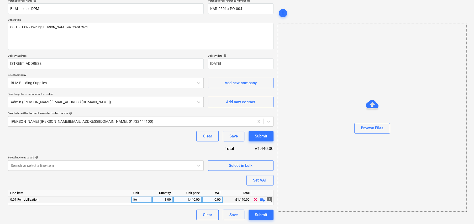
click at [263, 199] on span "playlist_add" at bounding box center [262, 199] width 6 height 6
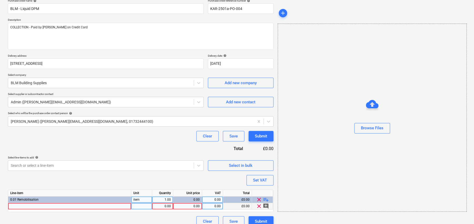
click at [73, 205] on div at bounding box center [69, 206] width 123 height 7
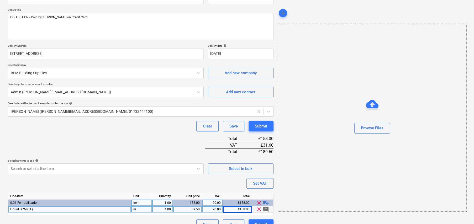
scroll to position [64, 0]
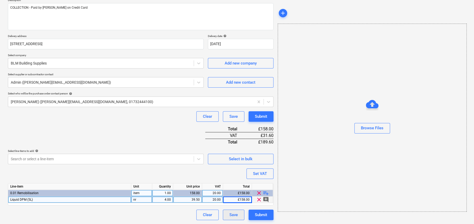
click at [239, 215] on button "Save" at bounding box center [234, 215] width 22 height 10
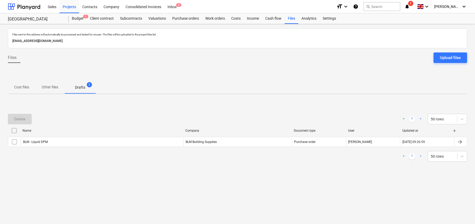
click at [19, 87] on p "Cost files" at bounding box center [21, 87] width 15 height 6
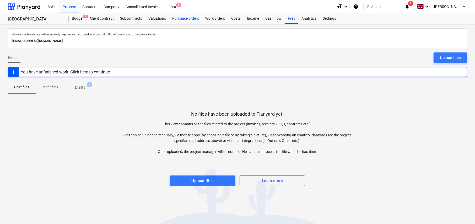
click at [180, 18] on div "Purchase orders" at bounding box center [185, 18] width 33 height 10
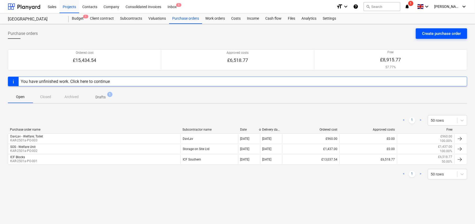
click at [444, 35] on div "Create purchase order" at bounding box center [441, 33] width 39 height 7
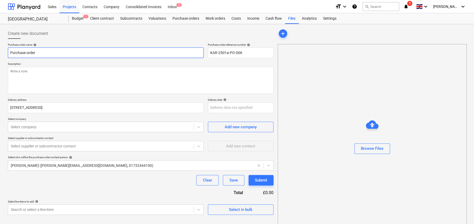
click at [43, 51] on input "Purchase order" at bounding box center [106, 52] width 196 height 10
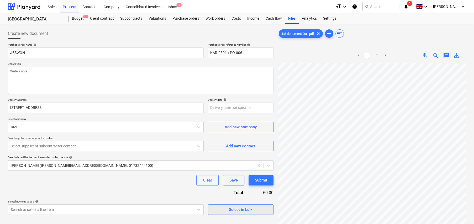
click at [248, 209] on div "Select in bulk" at bounding box center [241, 209] width 24 height 7
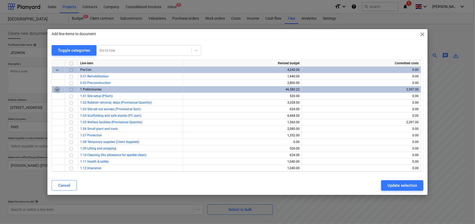
click at [57, 88] on span "keyboard_arrow_down" at bounding box center [57, 90] width 6 height 6
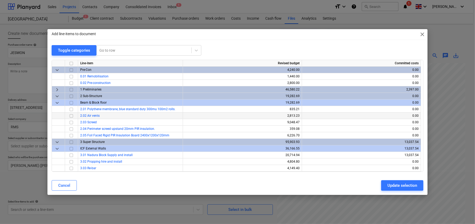
scroll to position [52, 0]
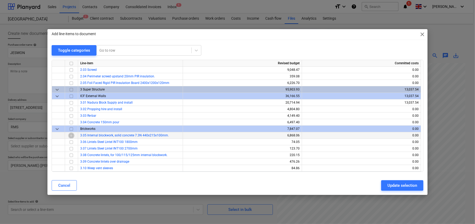
click at [71, 135] on input "checkbox" at bounding box center [71, 135] width 6 height 6
click at [71, 142] on input "checkbox" at bounding box center [71, 142] width 6 height 6
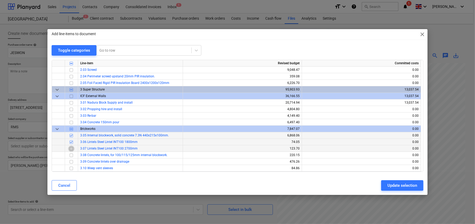
click at [70, 148] on input "checkbox" at bounding box center [71, 149] width 6 height 6
click at [71, 155] on input "checkbox" at bounding box center [71, 155] width 6 height 6
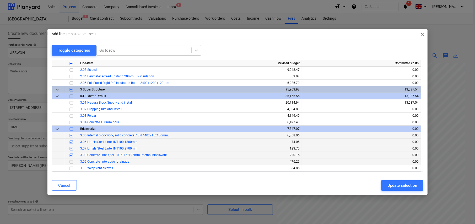
click at [71, 162] on input "checkbox" at bounding box center [71, 162] width 6 height 6
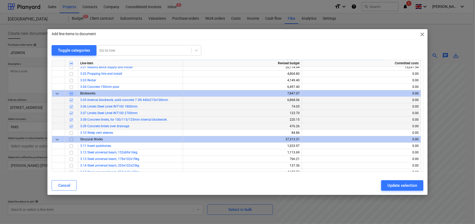
scroll to position [79, 0]
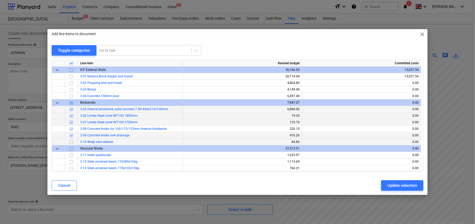
click at [71, 142] on input "checkbox" at bounding box center [71, 142] width 6 height 6
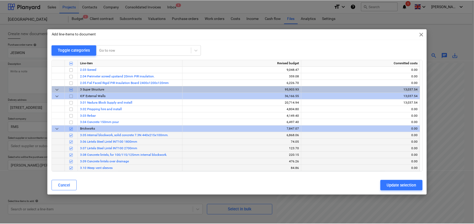
scroll to position [26, 0]
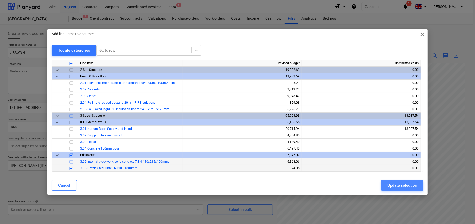
click at [398, 184] on div "Update selection" at bounding box center [403, 185] width 30 height 7
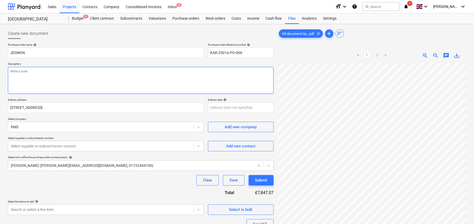
click at [71, 73] on textarea at bounding box center [140, 80] width 265 height 27
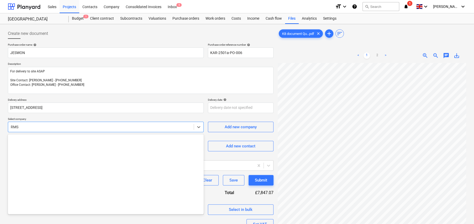
click at [51, 125] on div at bounding box center [101, 126] width 180 height 5
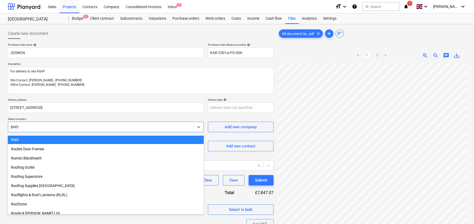
scroll to position [132, 0]
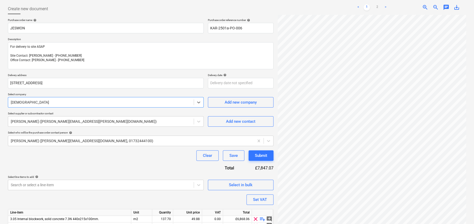
scroll to position [77, 0]
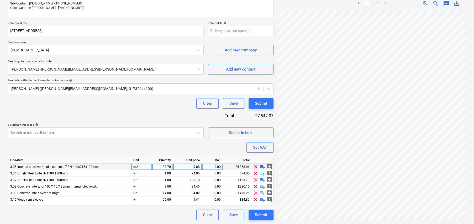
click at [263, 166] on span "playlist_add" at bounding box center [262, 167] width 6 height 6
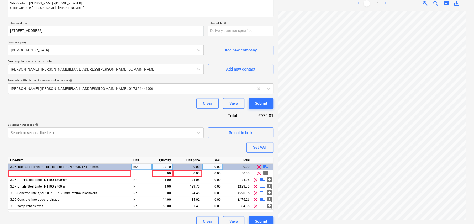
click at [267, 165] on span "playlist_add" at bounding box center [266, 167] width 6 height 6
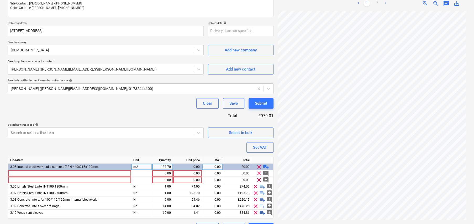
click at [267, 165] on span "playlist_add" at bounding box center [266, 167] width 6 height 6
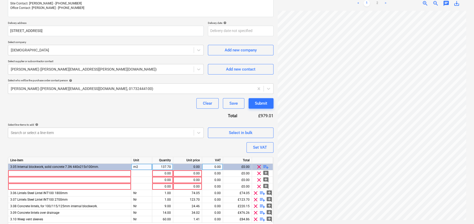
click at [267, 165] on span "playlist_add" at bounding box center [266, 167] width 6 height 6
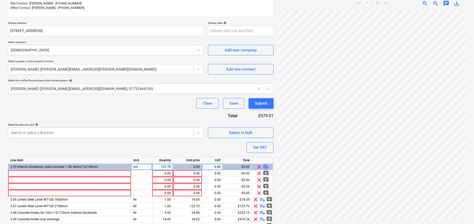
click at [267, 165] on span "playlist_add" at bounding box center [266, 167] width 6 height 6
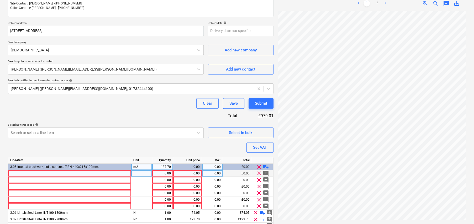
click at [74, 171] on div at bounding box center [69, 173] width 123 height 7
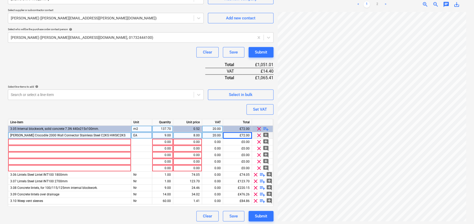
scroll to position [129, 0]
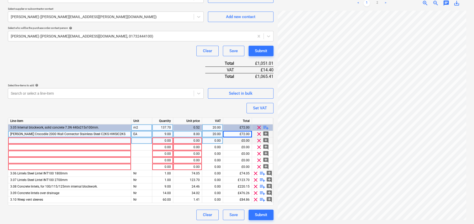
click at [68, 141] on div at bounding box center [69, 140] width 123 height 7
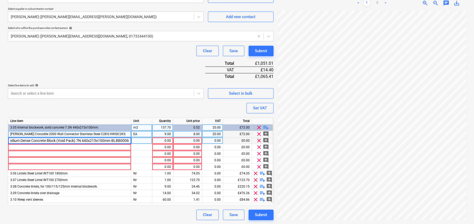
scroll to position [0, 25]
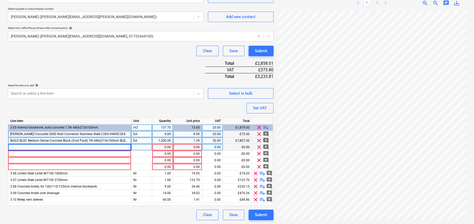
click at [50, 145] on div at bounding box center [69, 147] width 123 height 7
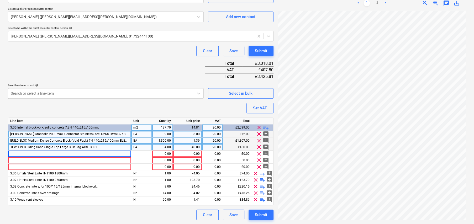
click at [24, 149] on div "JEWSON Building Sand Single Trip Large Bulk Bag AGSTB001" at bounding box center [69, 147] width 123 height 7
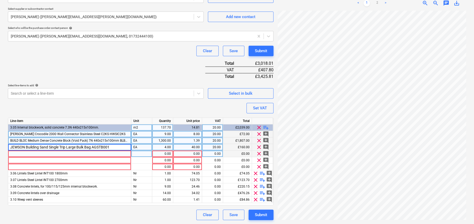
click at [26, 152] on div at bounding box center [69, 154] width 123 height 7
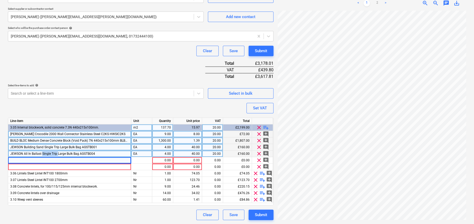
drag, startPoint x: 41, startPoint y: 152, endPoint x: 58, endPoint y: 153, distance: 16.3
click at [58, 153] on span "JEWSON All In Ballast Single Trip Large Bulk Bag AGSTB004" at bounding box center [52, 154] width 85 height 4
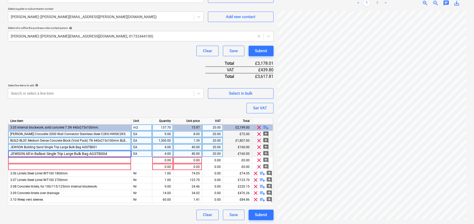
click at [58, 153] on input "JEWSON All In Ballast Single Trip Large Bulk Bag AGSTB004" at bounding box center [69, 154] width 123 height 6
click at [97, 161] on div at bounding box center [69, 160] width 123 height 7
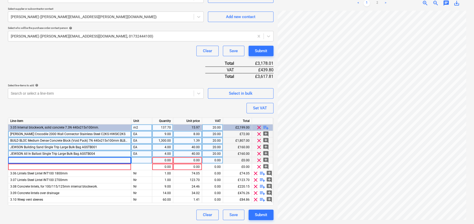
click at [92, 159] on div at bounding box center [69, 160] width 123 height 7
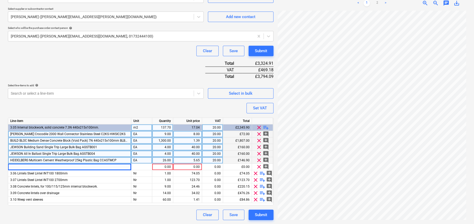
click at [266, 126] on span "playlist_add" at bounding box center [266, 127] width 6 height 6
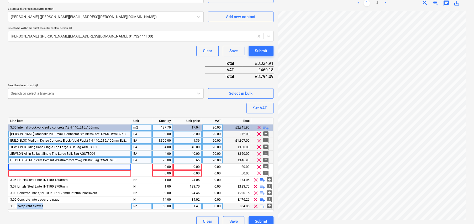
drag, startPoint x: 41, startPoint y: 205, endPoint x: 18, endPoint y: 204, distance: 23.6
click at [18, 204] on span "3.10 Weep vent sleeves" at bounding box center [26, 206] width 33 height 4
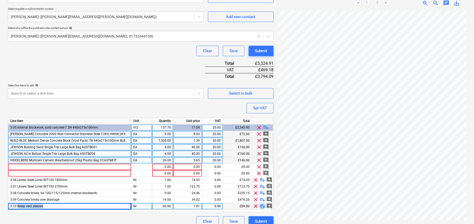
click at [262, 205] on span "playlist_add" at bounding box center [262, 206] width 6 height 6
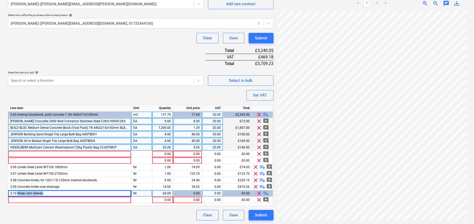
scroll to position [142, 0]
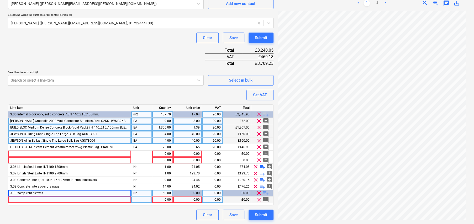
click at [94, 200] on div at bounding box center [69, 199] width 123 height 7
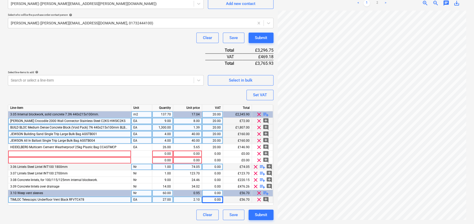
click at [262, 166] on span "playlist_add" at bounding box center [262, 167] width 6 height 6
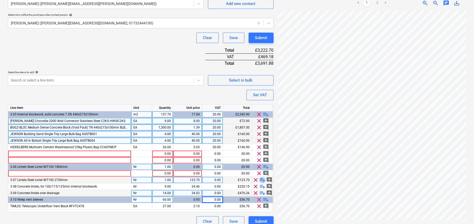
click at [261, 178] on span "playlist_add" at bounding box center [262, 180] width 6 height 6
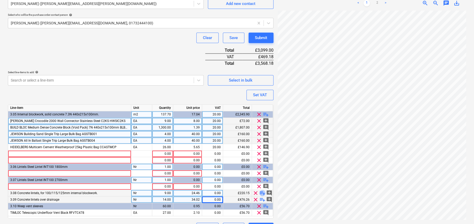
click at [262, 193] on span "playlist_add" at bounding box center [262, 193] width 6 height 6
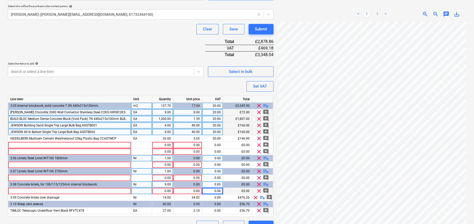
scroll to position [162, 0]
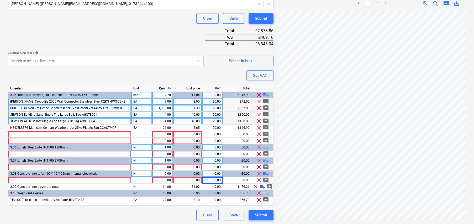
click at [267, 173] on span "playlist_add" at bounding box center [266, 174] width 6 height 6
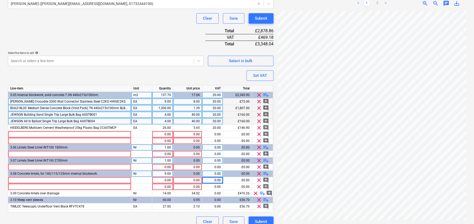
click at [267, 173] on span "playlist_add" at bounding box center [266, 174] width 6 height 6
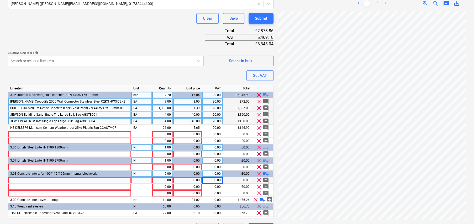
click at [77, 178] on div at bounding box center [69, 180] width 123 height 7
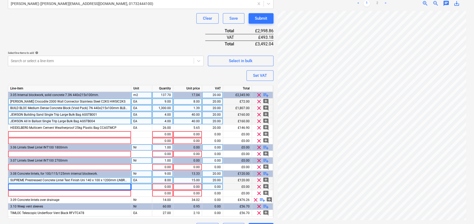
click at [25, 186] on div at bounding box center [69, 187] width 123 height 7
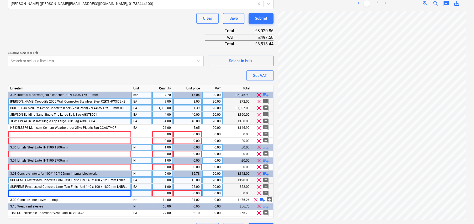
click at [41, 193] on div at bounding box center [69, 193] width 123 height 7
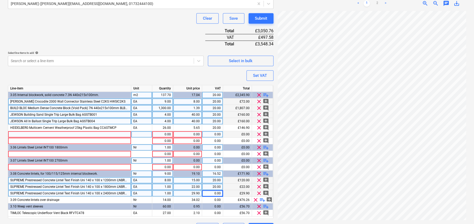
click at [259, 134] on span "clear" at bounding box center [259, 134] width 6 height 6
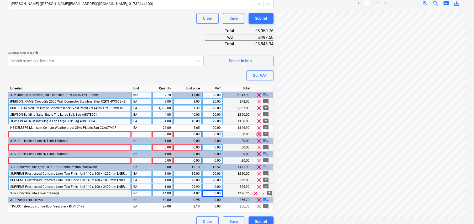
click at [259, 134] on span "clear" at bounding box center [259, 134] width 6 height 6
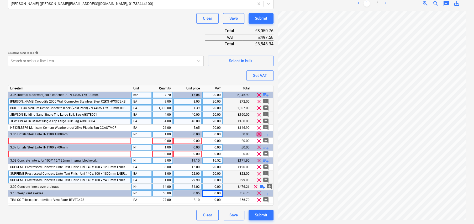
click at [259, 133] on span "clear" at bounding box center [259, 134] width 6 height 6
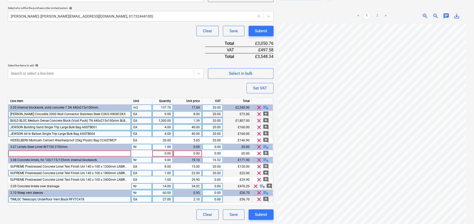
click at [258, 144] on span "clear" at bounding box center [259, 147] width 6 height 6
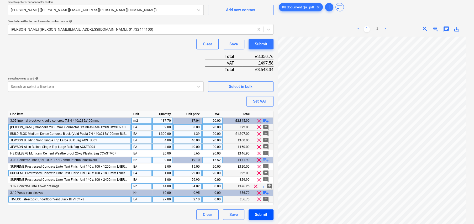
click at [264, 211] on div "Submit" at bounding box center [261, 214] width 12 height 7
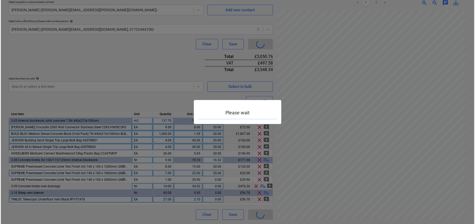
scroll to position [136, 0]
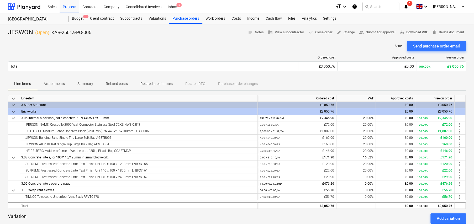
click at [402, 32] on span "save_alt" at bounding box center [401, 32] width 5 height 5
click at [345, 31] on span "edit Change" at bounding box center [346, 32] width 18 height 6
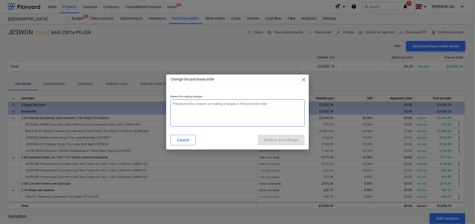
click at [214, 108] on textarea at bounding box center [238, 112] width 134 height 27
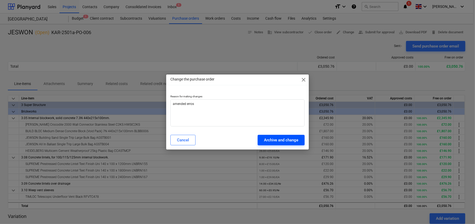
click at [290, 141] on div "Archive and change" at bounding box center [281, 140] width 34 height 7
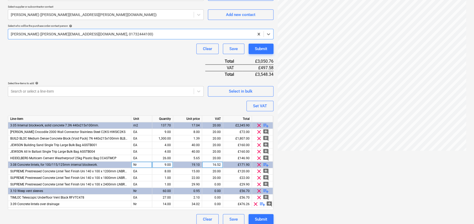
scroll to position [136, 0]
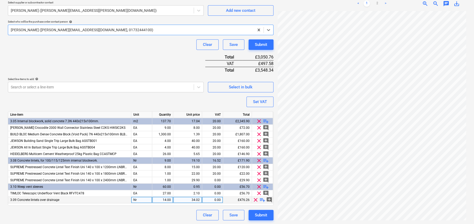
click at [256, 199] on span "clear" at bounding box center [255, 200] width 6 height 6
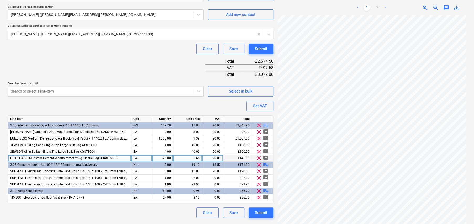
click at [163, 156] on div "26.00" at bounding box center [162, 158] width 17 height 7
click at [255, 50] on div "Submit" at bounding box center [261, 48] width 12 height 7
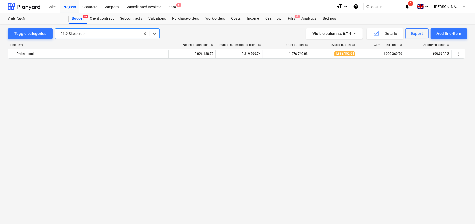
scroll to position [459, 0]
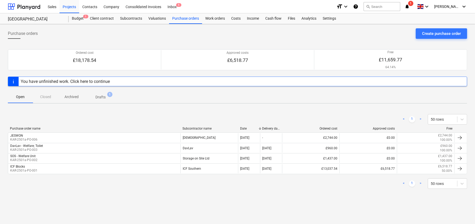
click at [69, 96] on p "Archived" at bounding box center [72, 97] width 14 height 6
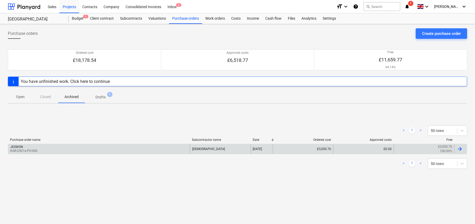
click at [78, 149] on div "JESWON KAR-2501a-PO-006" at bounding box center [99, 149] width 182 height 9
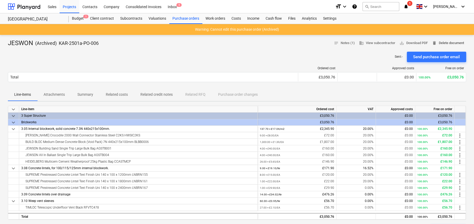
click at [451, 43] on span "delete Delete document" at bounding box center [448, 43] width 32 height 6
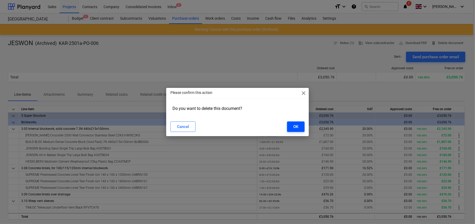
click at [296, 126] on div "OK" at bounding box center [296, 126] width 5 height 7
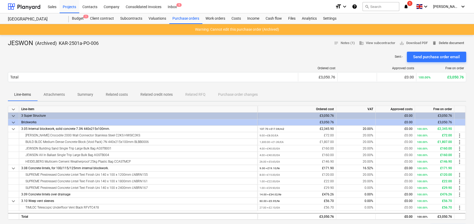
click at [440, 43] on span "delete Delete document" at bounding box center [448, 43] width 32 height 6
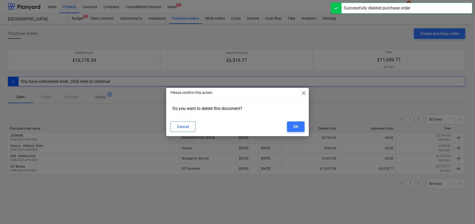
click at [180, 32] on div "Please confirm this action close Do you want to delete this document? Cancel OK" at bounding box center [237, 112] width 475 height 224
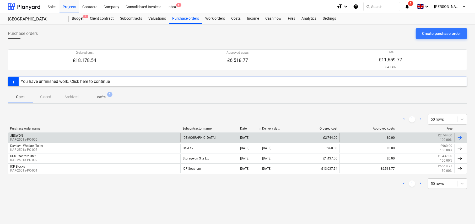
click at [40, 139] on div "JESWON KAR-2501a-PO-006" at bounding box center [94, 137] width 172 height 9
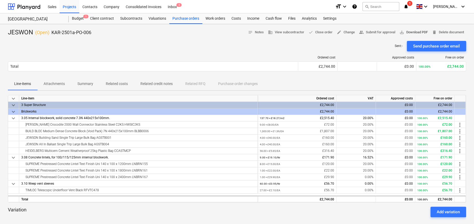
click at [413, 33] on span "save_alt Download PDF" at bounding box center [413, 32] width 28 height 6
click at [178, 18] on div "Purchase orders" at bounding box center [185, 18] width 33 height 10
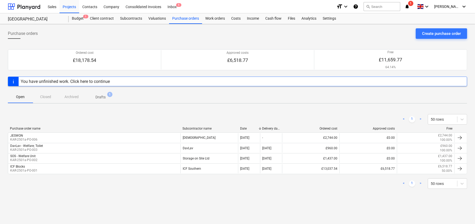
click at [102, 98] on p "Drafts" at bounding box center [100, 97] width 10 height 6
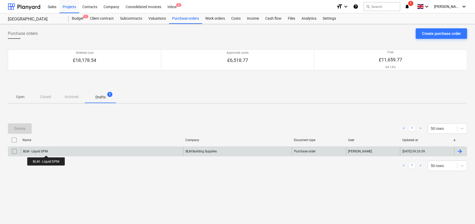
click at [46, 151] on div "BLM - Liquid DPM" at bounding box center [35, 152] width 25 height 4
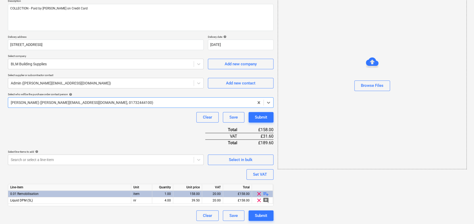
scroll to position [64, 0]
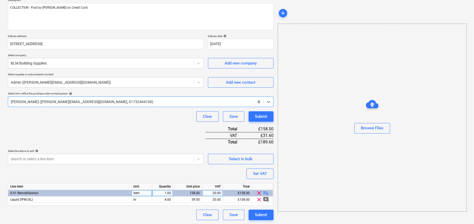
click at [266, 192] on span "playlist_add" at bounding box center [266, 193] width 6 height 6
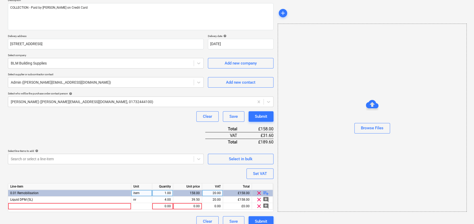
click at [266, 192] on span "playlist_add" at bounding box center [266, 193] width 6 height 6
type textarea "x"
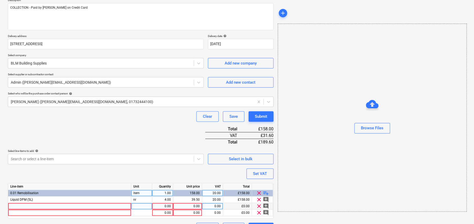
click at [36, 206] on div at bounding box center [69, 206] width 123 height 7
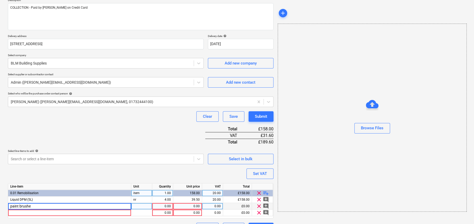
type input "paint brushes"
type textarea "x"
type input "13.30"
type textarea "x"
type input "20"
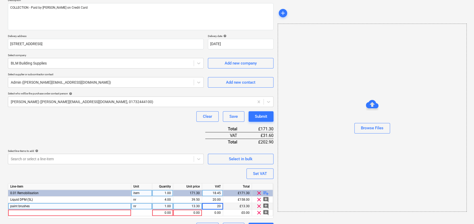
type textarea "x"
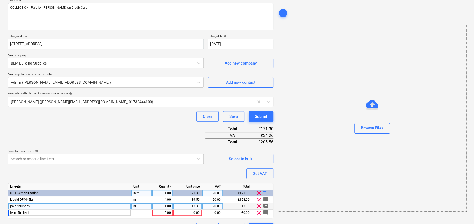
type input "Mini Roller kits"
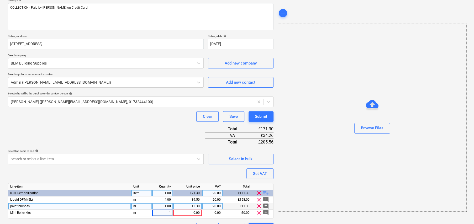
type textarea "x"
type input "4.74"
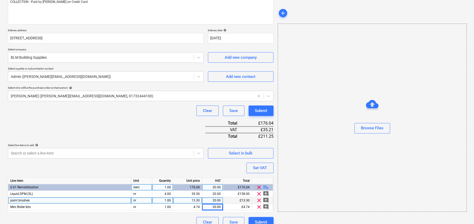
scroll to position [77, 0]
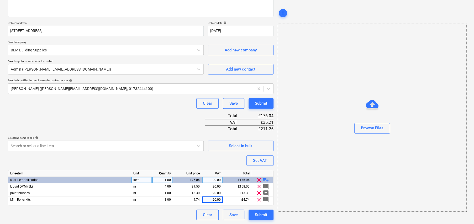
click at [267, 179] on span "playlist_add" at bounding box center [266, 180] width 6 height 6
type textarea "x"
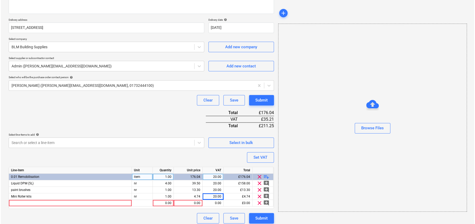
scroll to position [83, 0]
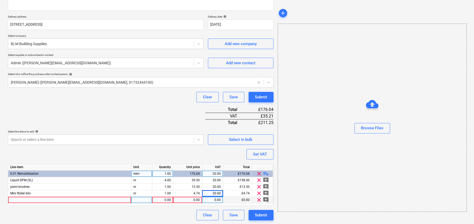
click at [54, 199] on div at bounding box center [69, 200] width 123 height 7
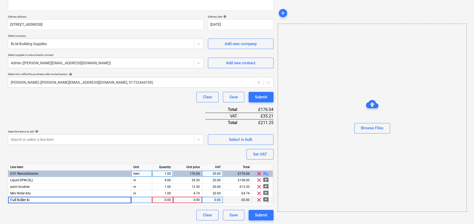
type input "Full Roller kit"
type textarea "x"
type input "8.11"
type textarea "x"
type input "20"
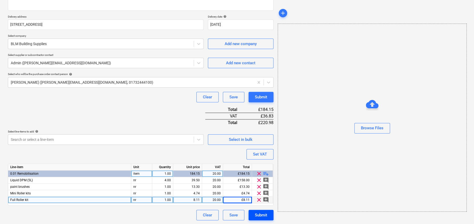
click at [267, 213] on div "Submit" at bounding box center [261, 215] width 12 height 7
type textarea "x"
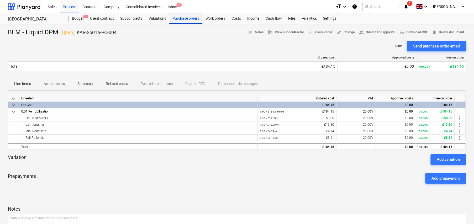
click at [185, 21] on div "Purchase orders" at bounding box center [185, 18] width 33 height 10
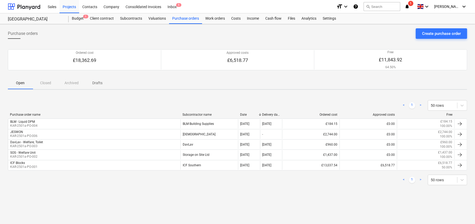
click at [96, 84] on p "Drafts" at bounding box center [97, 83] width 13 height 6
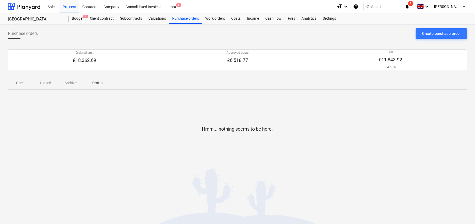
click at [74, 84] on div "Open Closed Archived Drafts" at bounding box center [238, 83] width 460 height 13
click at [20, 83] on p "Open" at bounding box center [20, 83] width 13 height 6
